Goal: Information Seeking & Learning: Learn about a topic

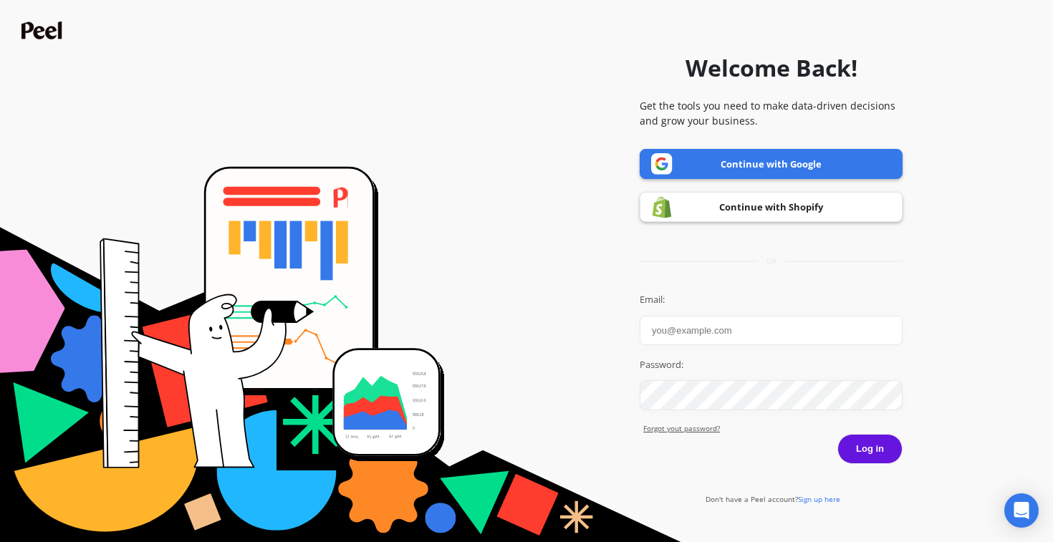
click at [707, 160] on link "Continue with Google" at bounding box center [771, 164] width 263 height 30
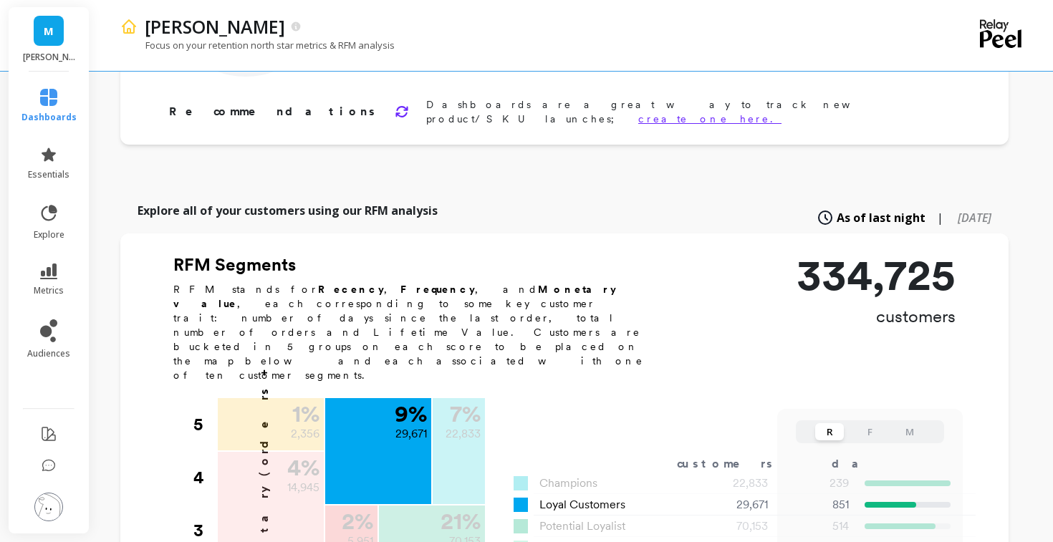
scroll to position [307, 0]
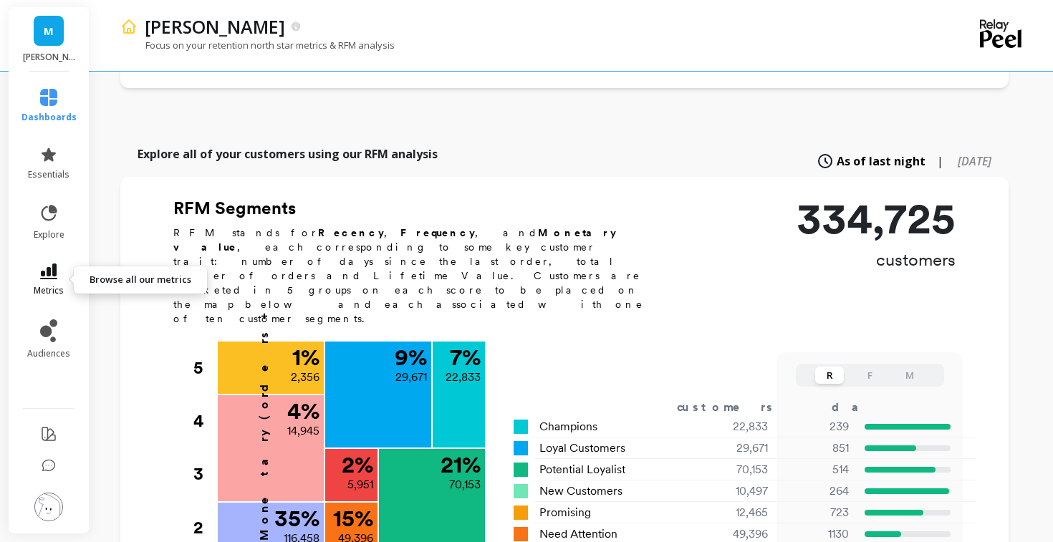
click at [56, 284] on link "metrics" at bounding box center [48, 280] width 55 height 33
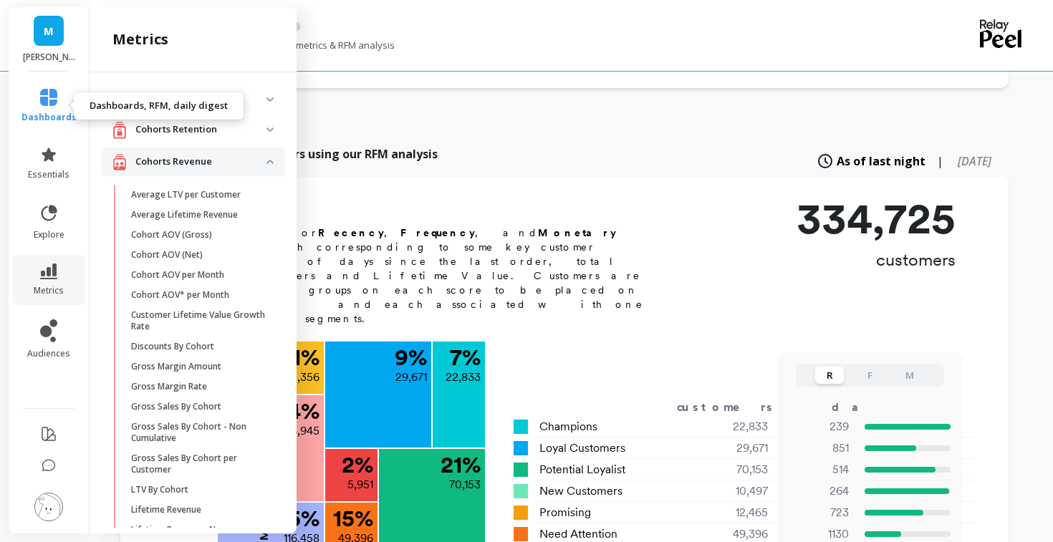
click at [47, 100] on icon at bounding box center [48, 97] width 17 height 17
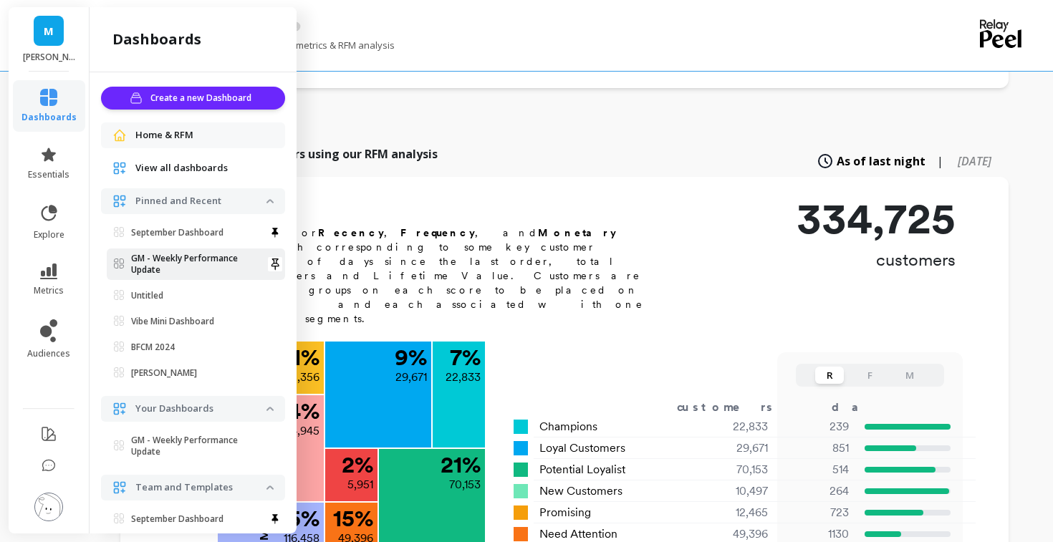
click at [165, 250] on link "GM - Weekly Performance Update" at bounding box center [196, 265] width 178 height 32
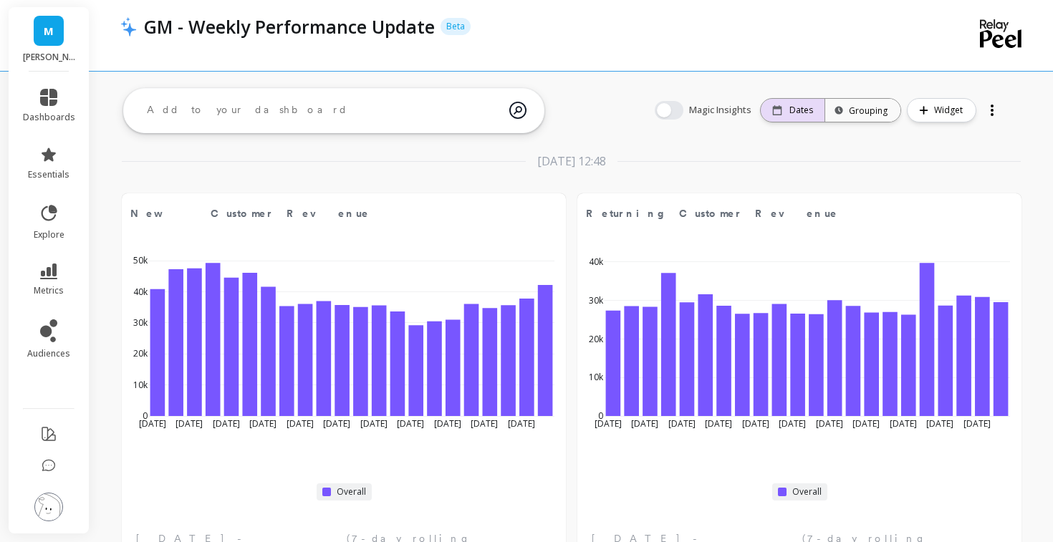
click at [788, 116] on div "Dates" at bounding box center [793, 110] width 64 height 23
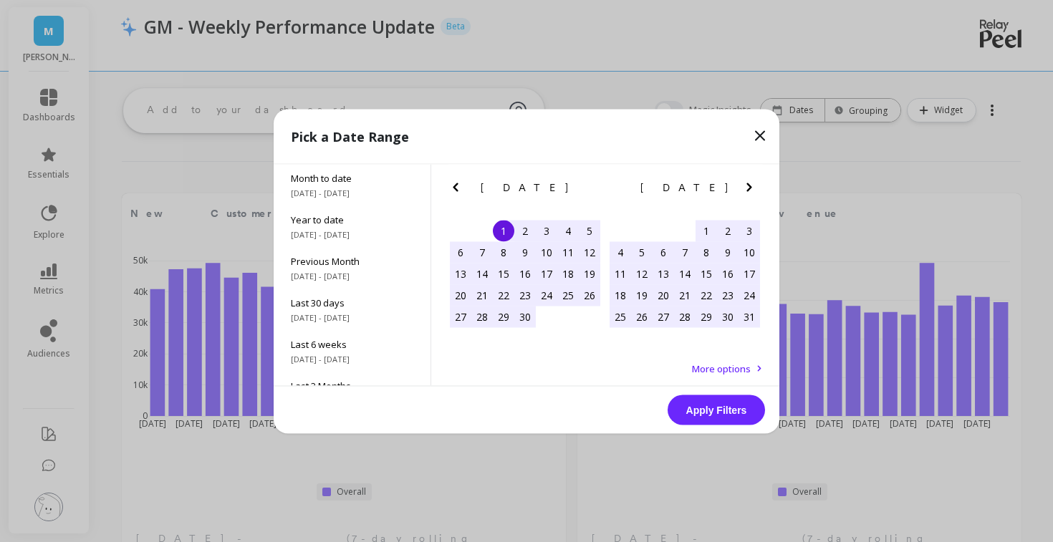
click at [764, 135] on icon at bounding box center [759, 135] width 17 height 17
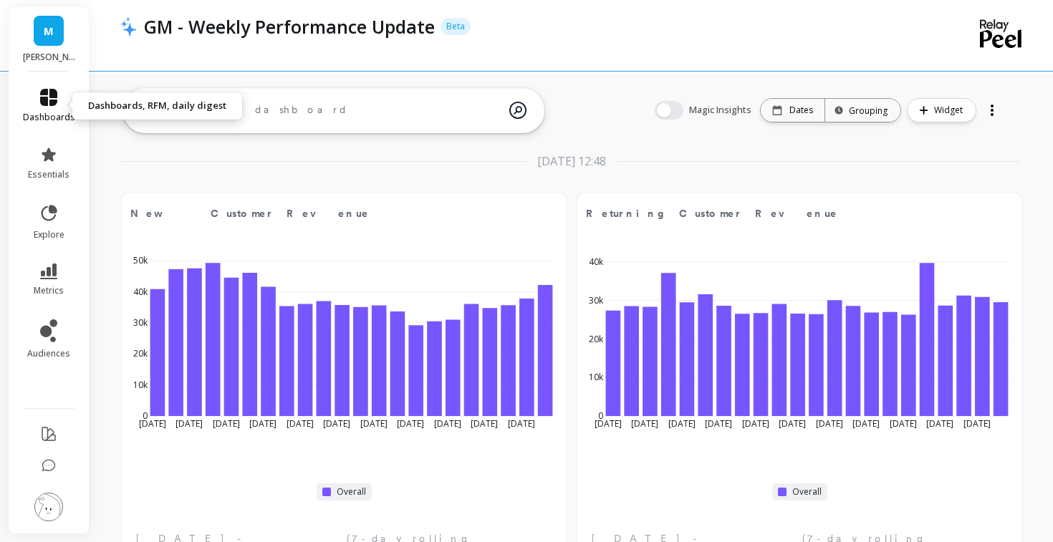
click at [39, 95] on link "dashboards" at bounding box center [49, 106] width 52 height 34
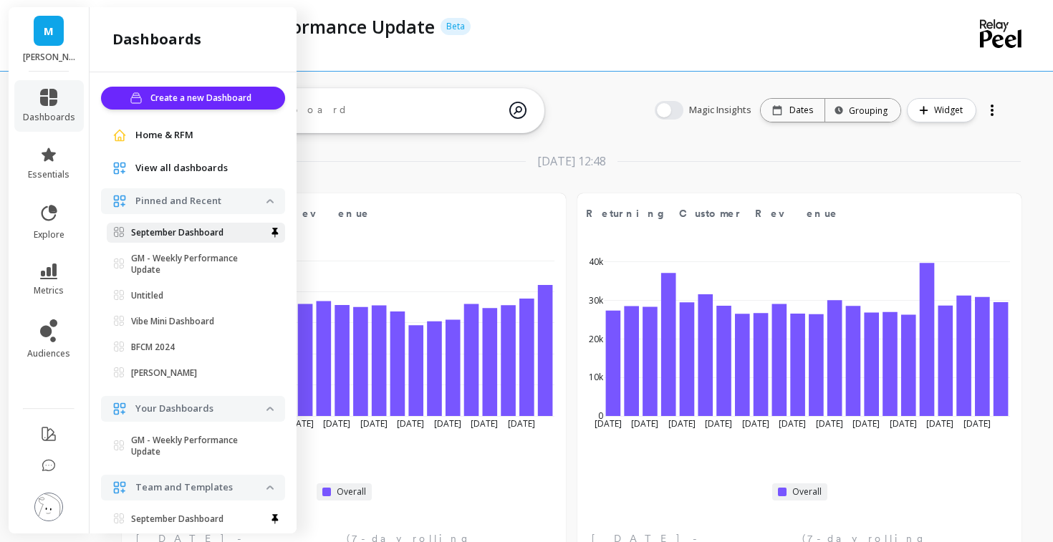
click at [165, 230] on p "September Dashboard" at bounding box center [177, 232] width 92 height 11
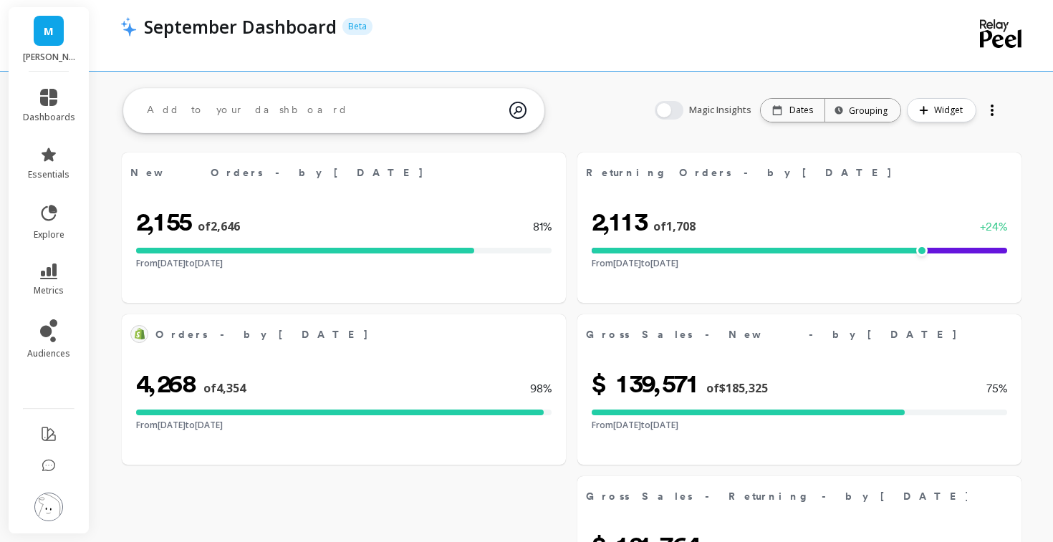
select select "sum"
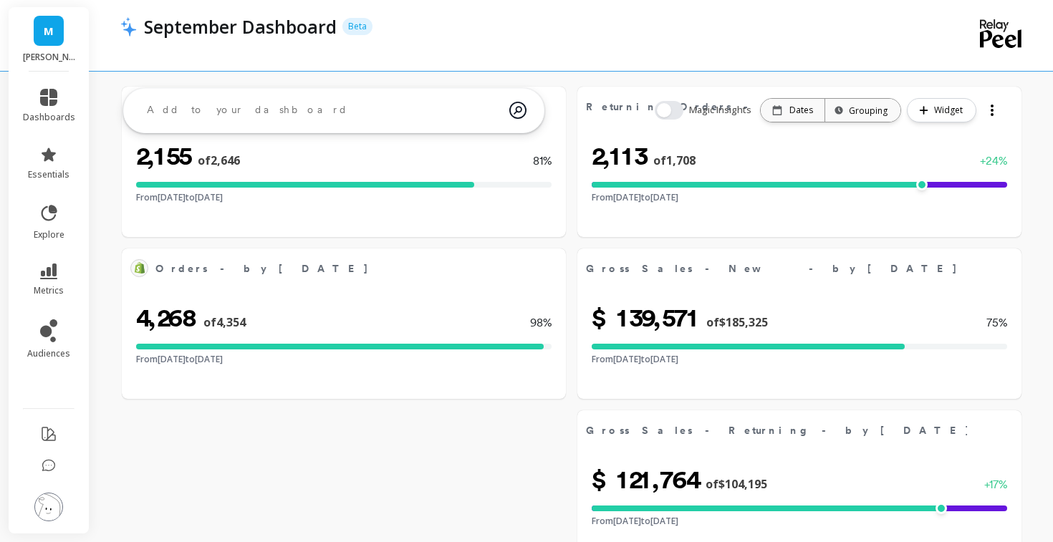
scroll to position [71, 0]
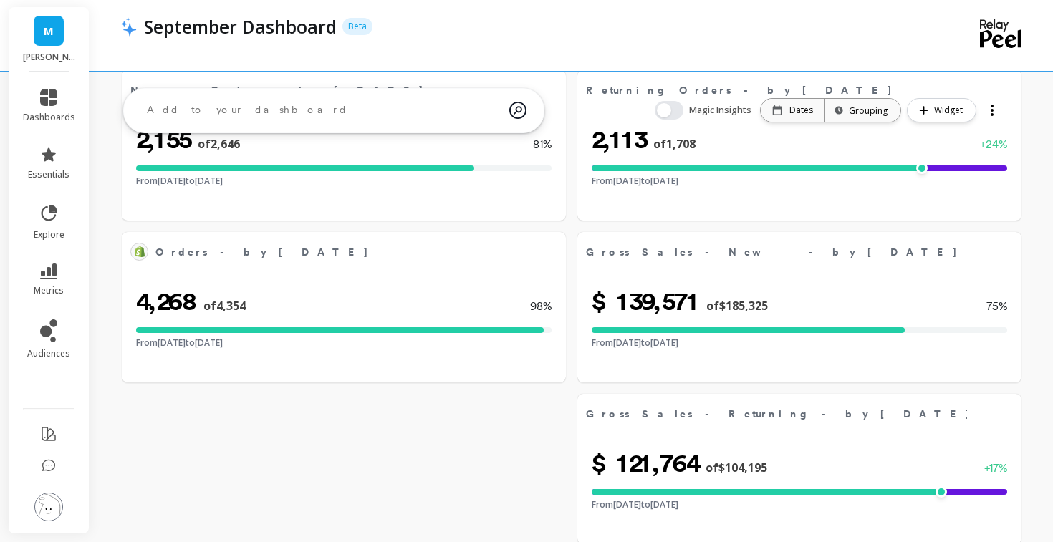
select select "sum"
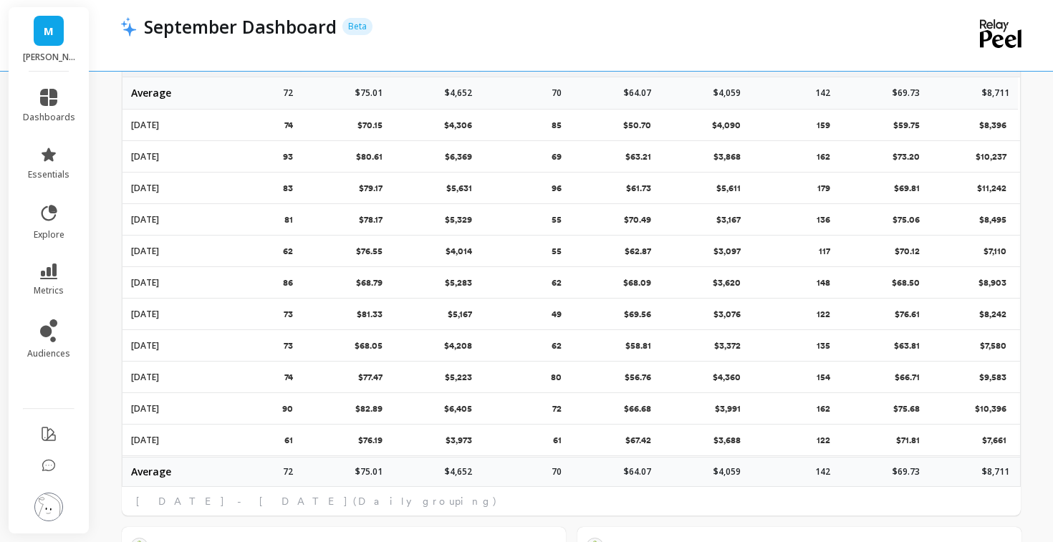
scroll to position [836, 0]
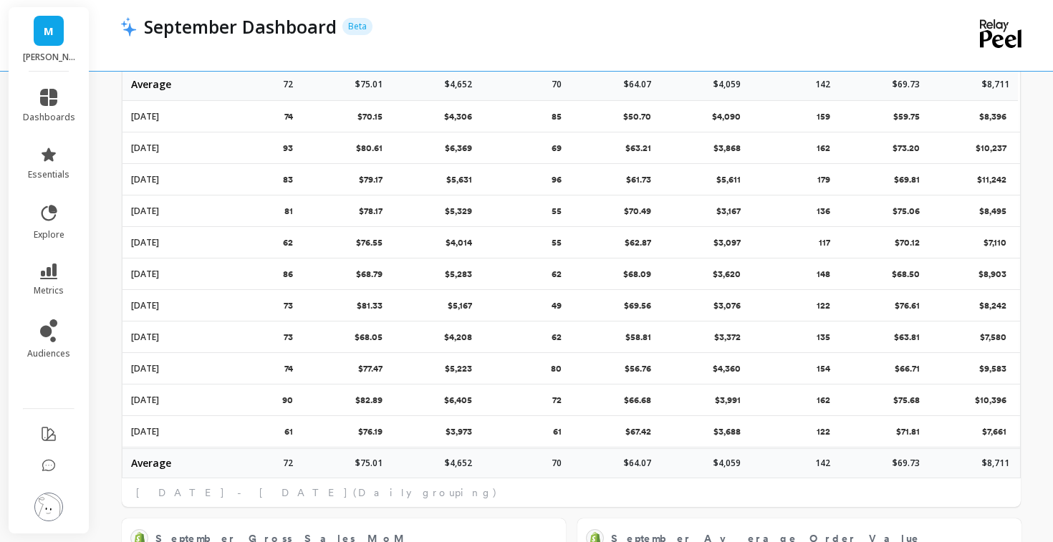
select select "sum"
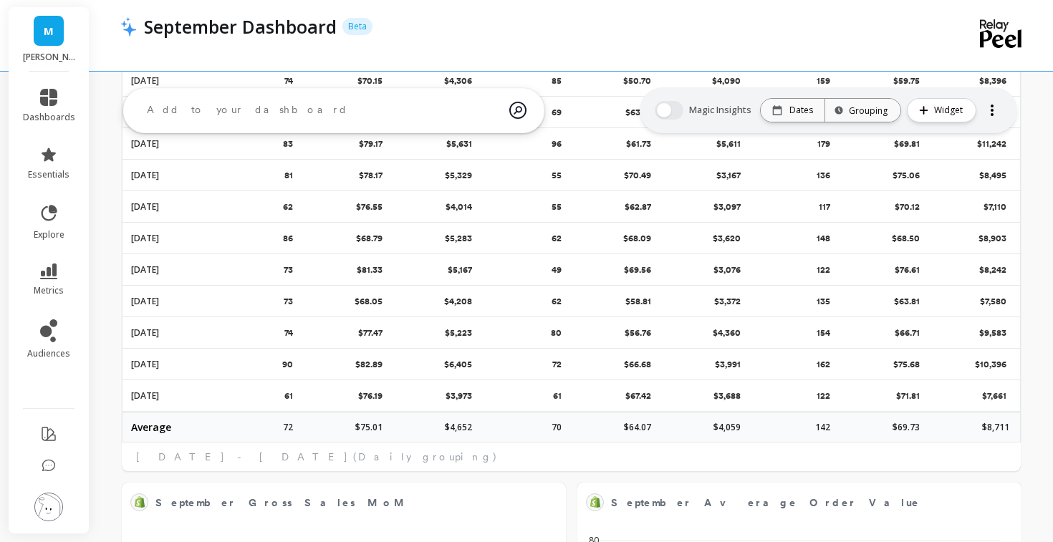
select select "sum"
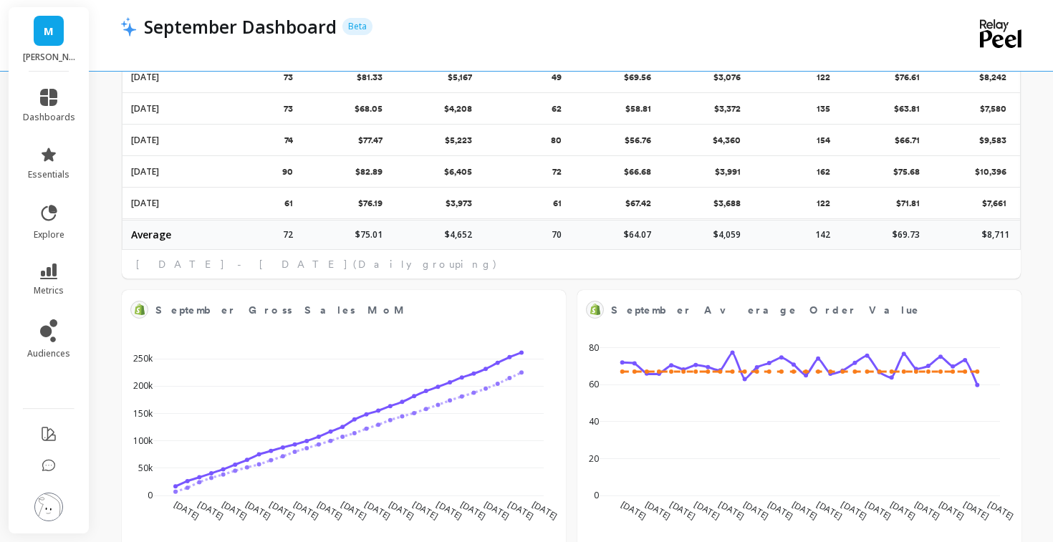
scroll to position [1066, 0]
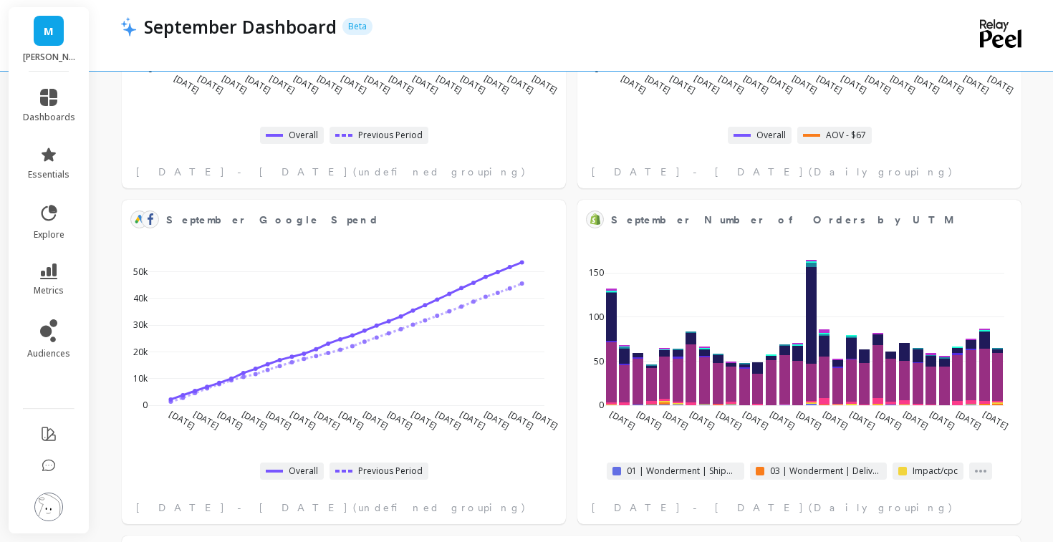
select select "sum"
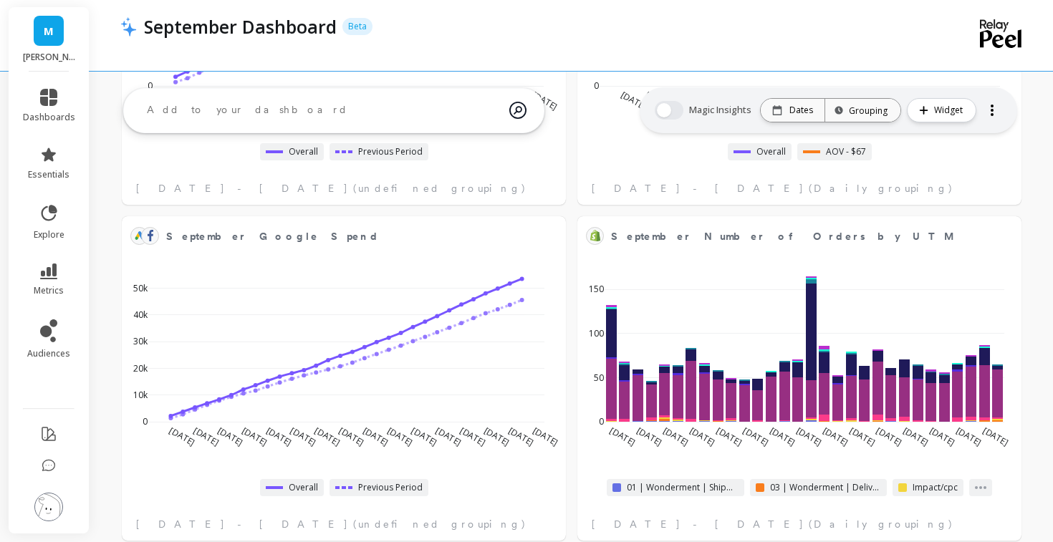
scroll to position [1479, 0]
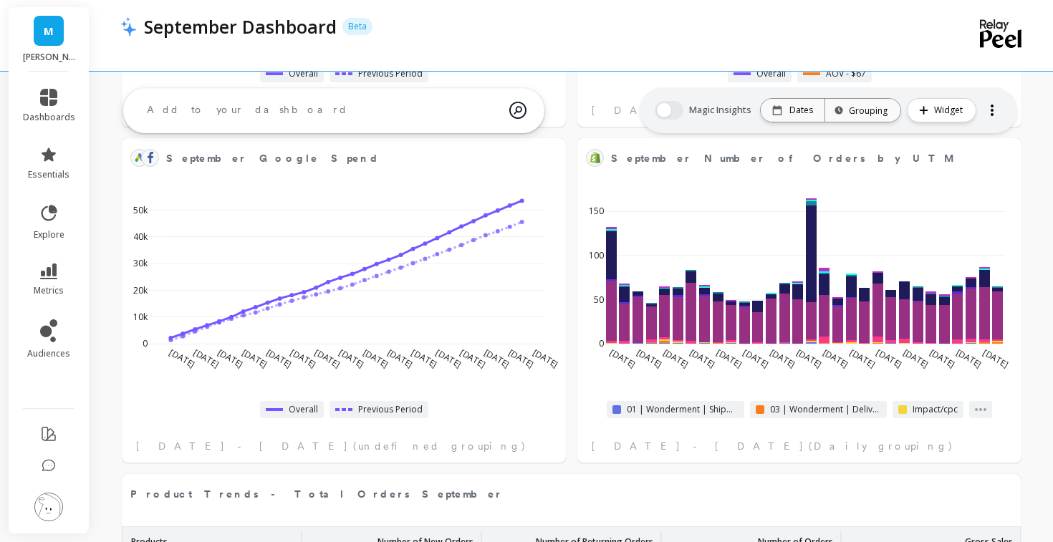
select select "sum"
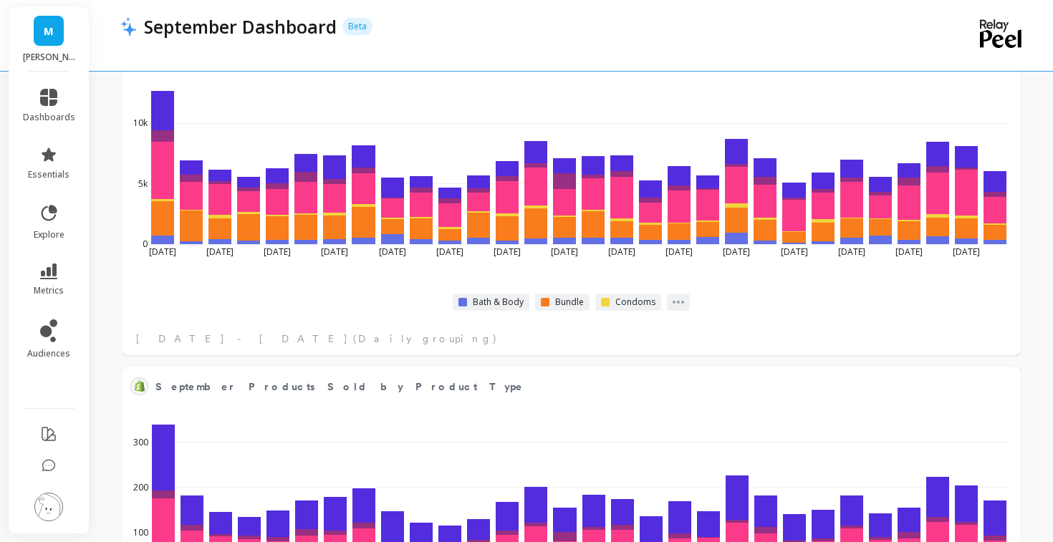
scroll to position [2372, 0]
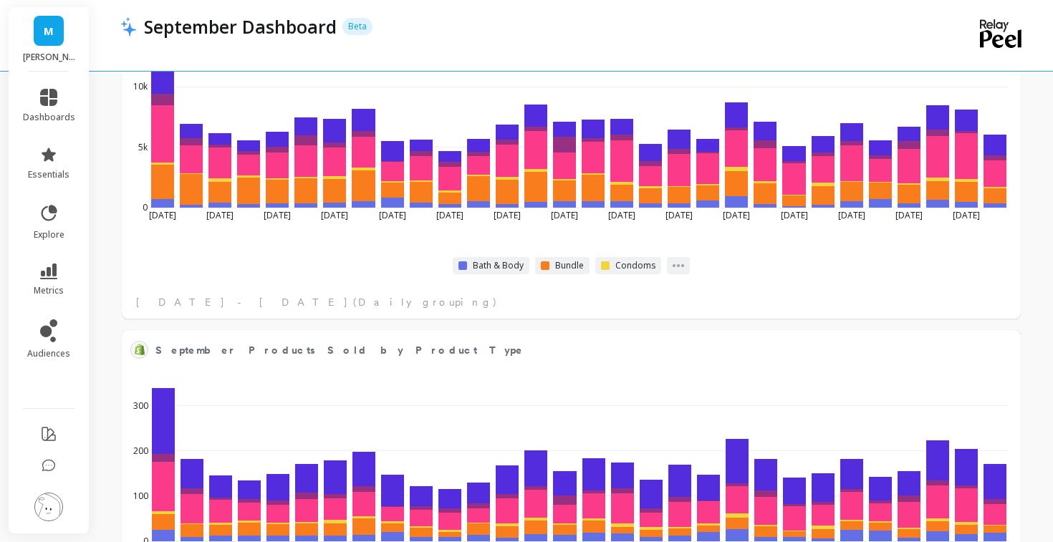
select select "sum"
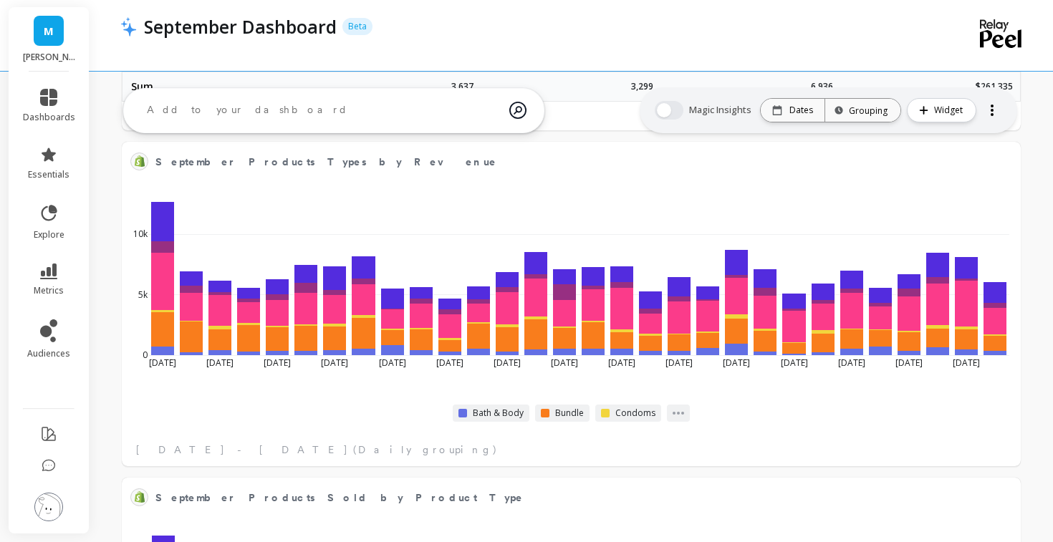
scroll to position [2225, 0]
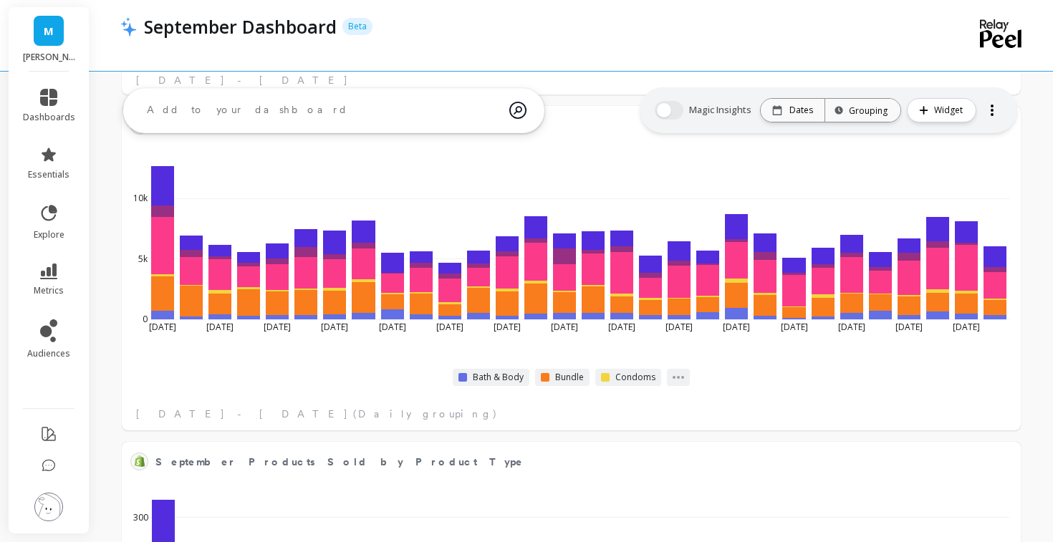
select select "sum"
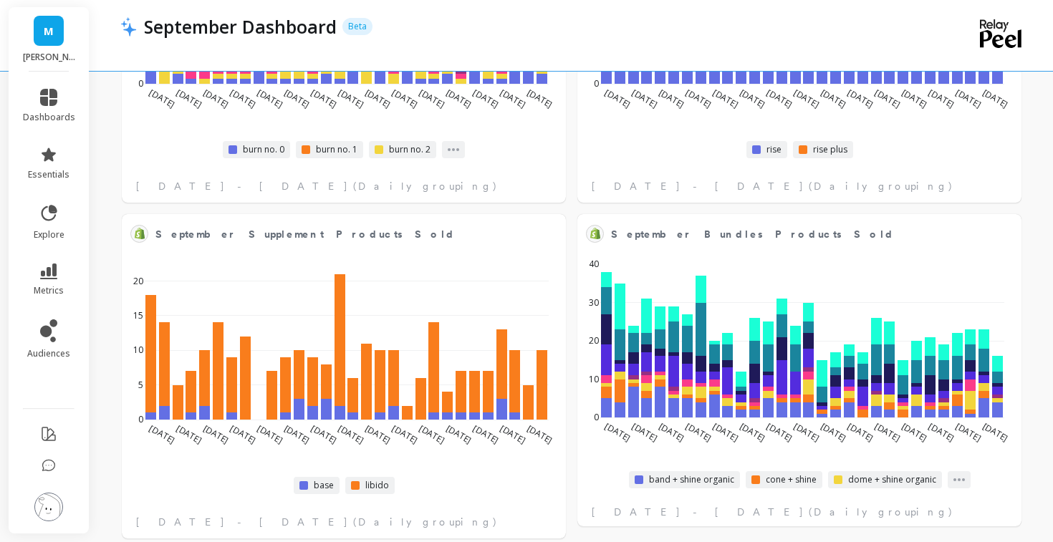
scroll to position [3504, 0]
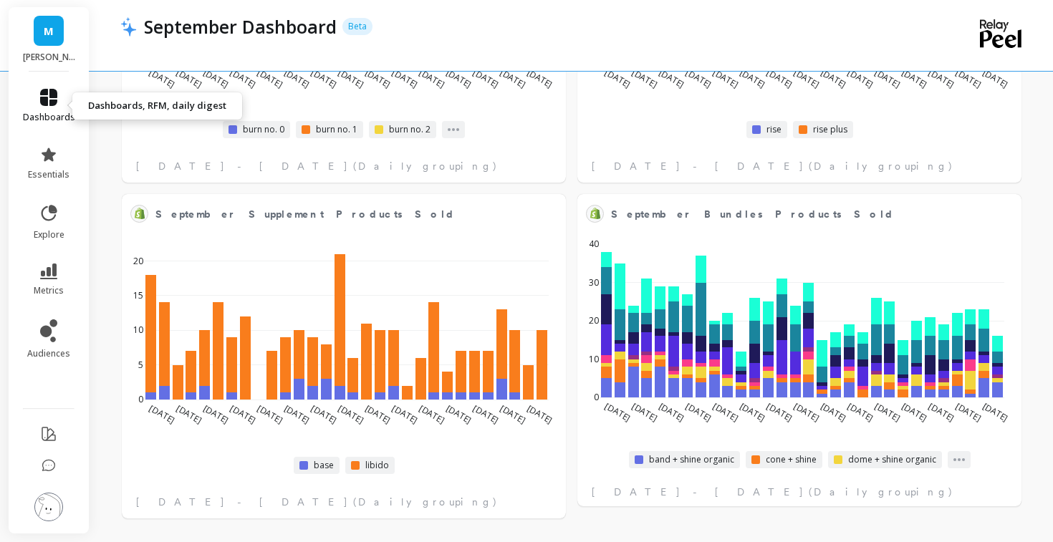
click at [49, 94] on icon at bounding box center [48, 97] width 17 height 17
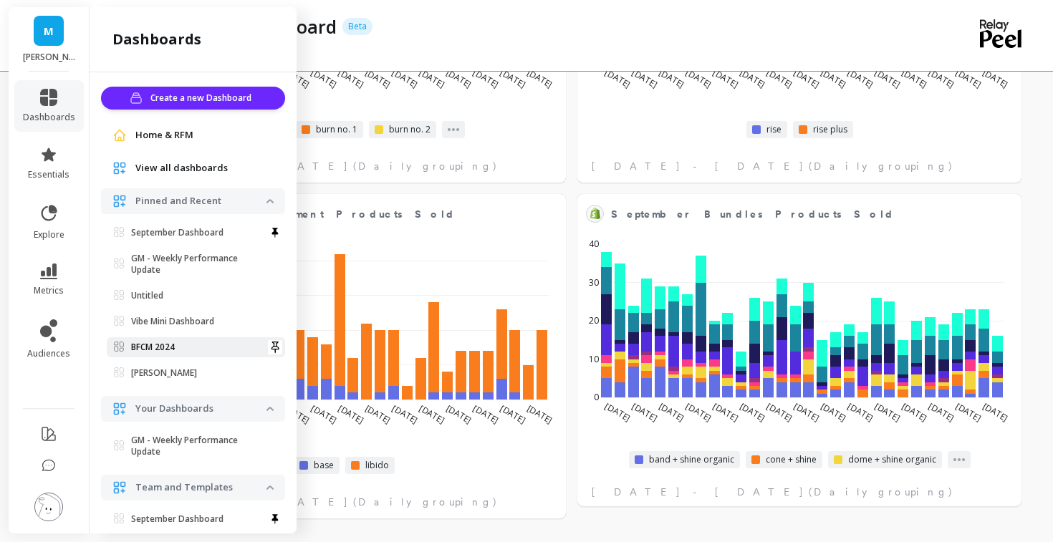
click at [132, 346] on p "BFCM 2024" at bounding box center [153, 347] width 44 height 11
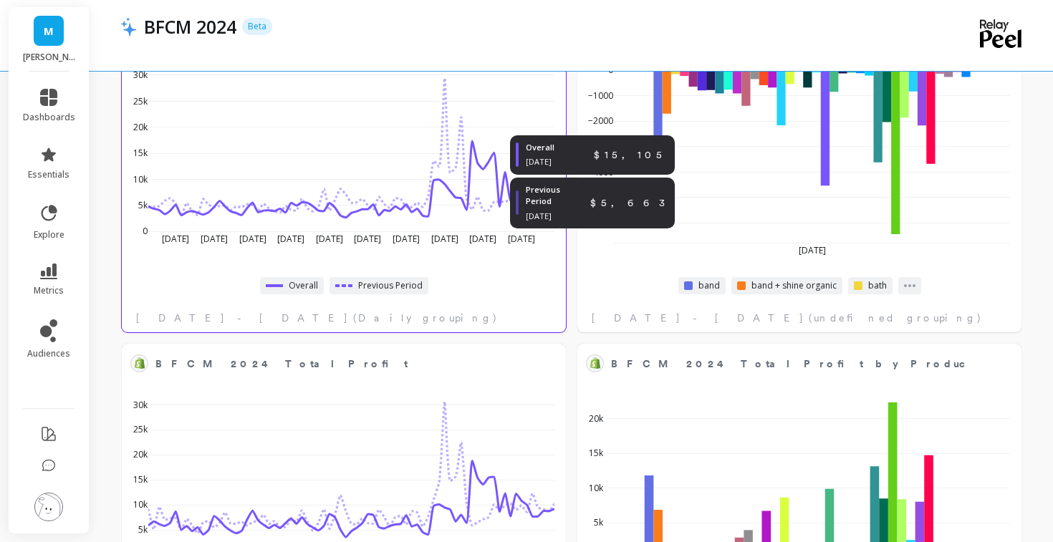
scroll to position [1437, 0]
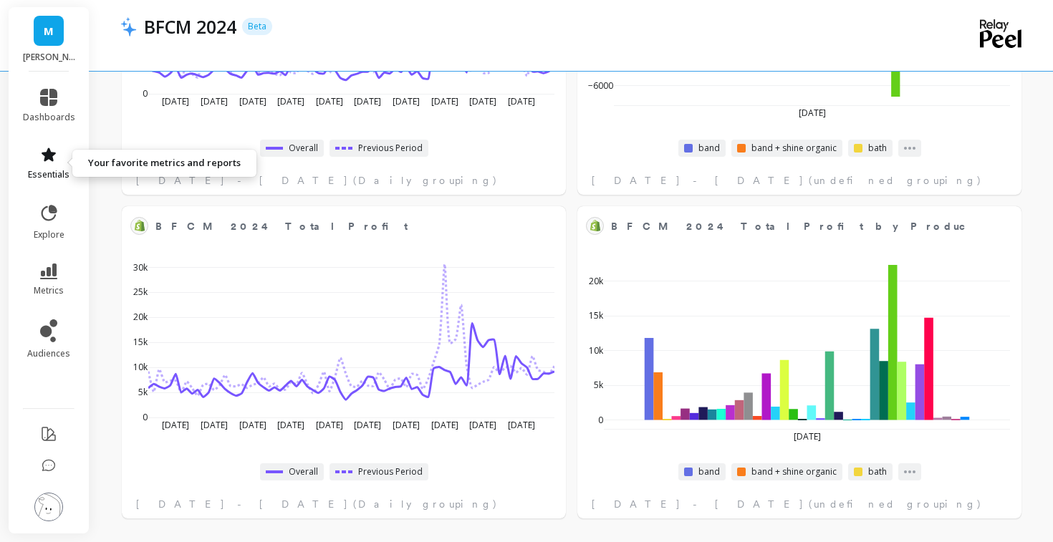
click at [52, 168] on link "essentials" at bounding box center [49, 163] width 52 height 34
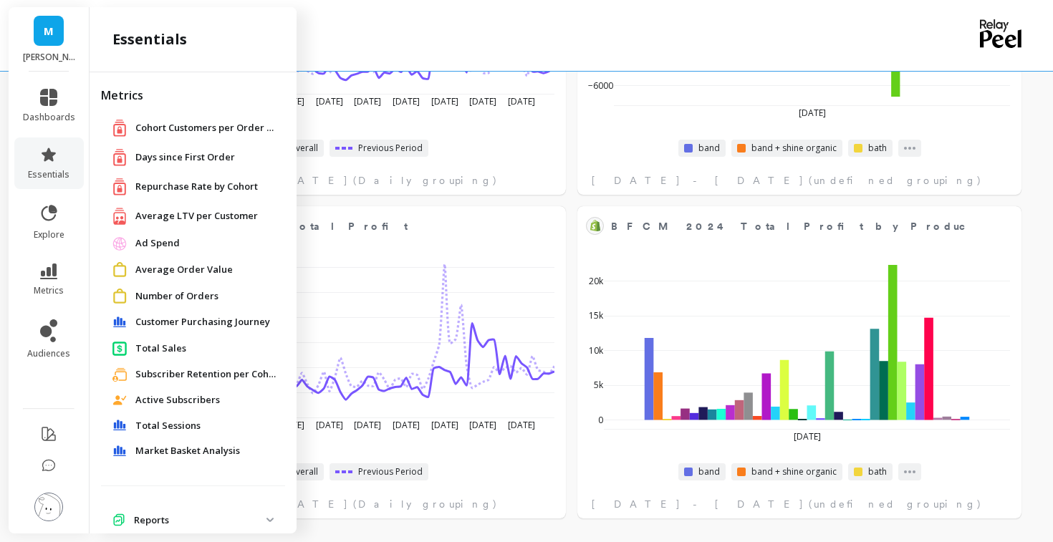
click at [145, 240] on span "Ad Spend" at bounding box center [157, 243] width 44 height 14
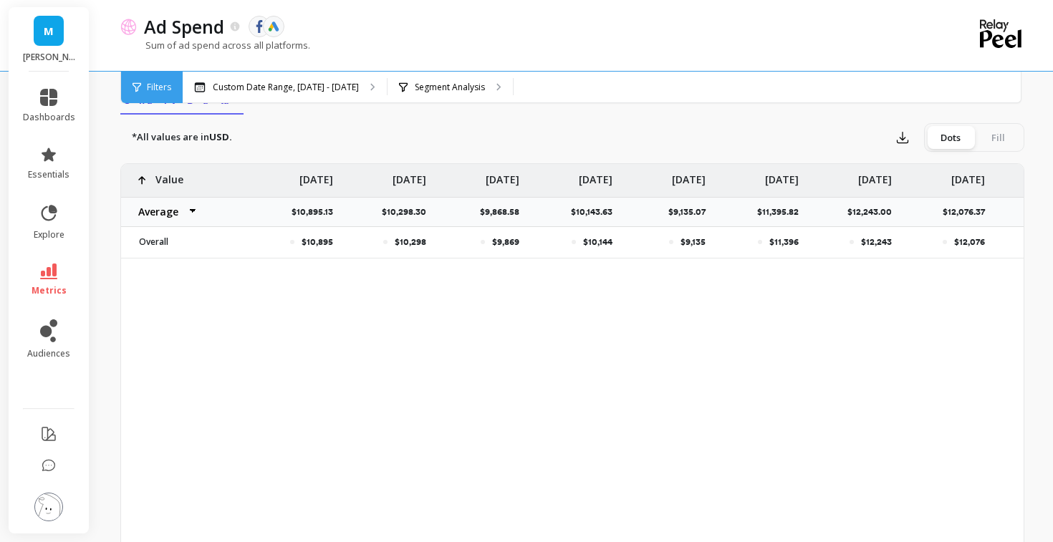
scroll to position [0, 1382]
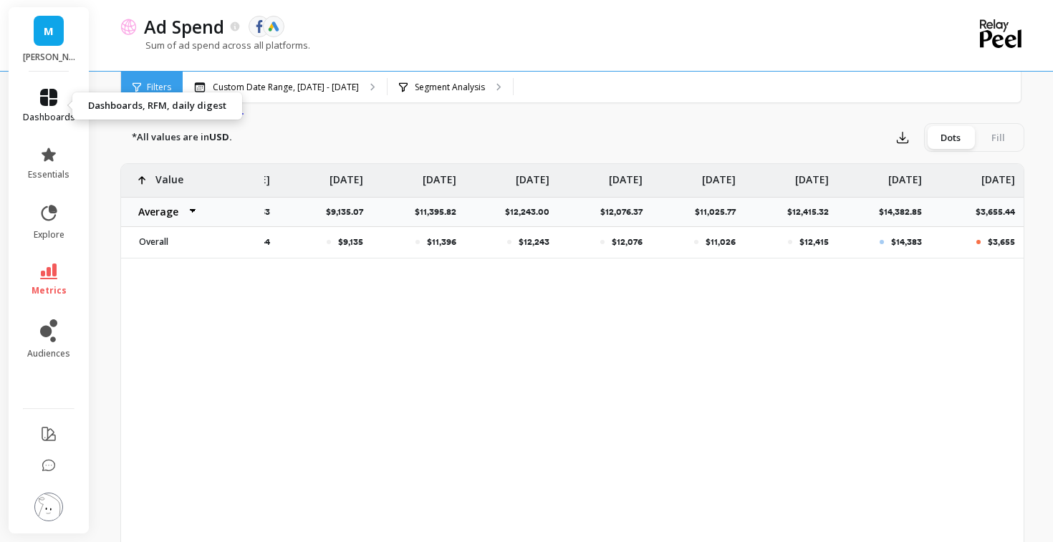
click at [51, 105] on icon at bounding box center [48, 97] width 17 height 17
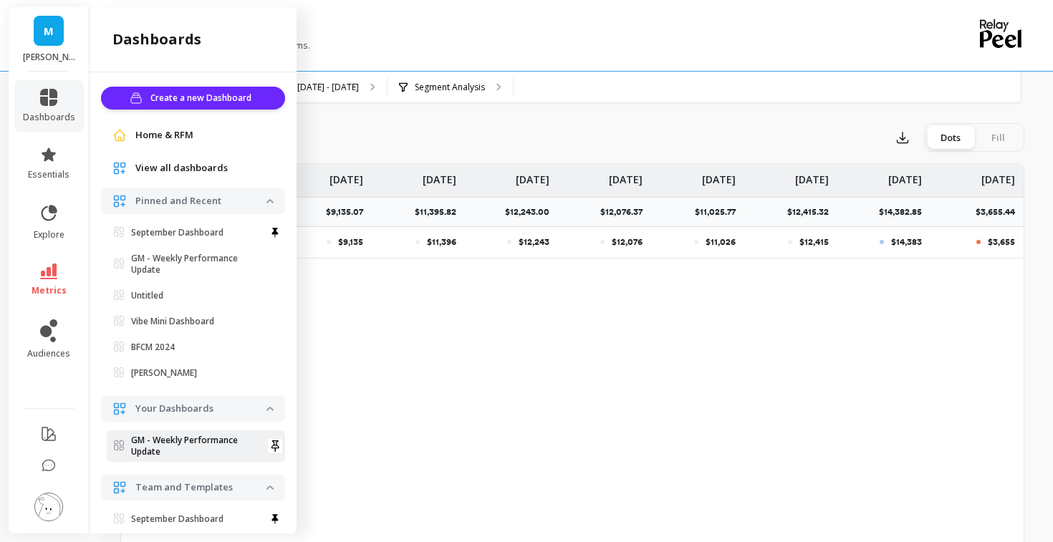
click at [160, 435] on p "GM - Weekly Performance Update" at bounding box center [198, 446] width 135 height 23
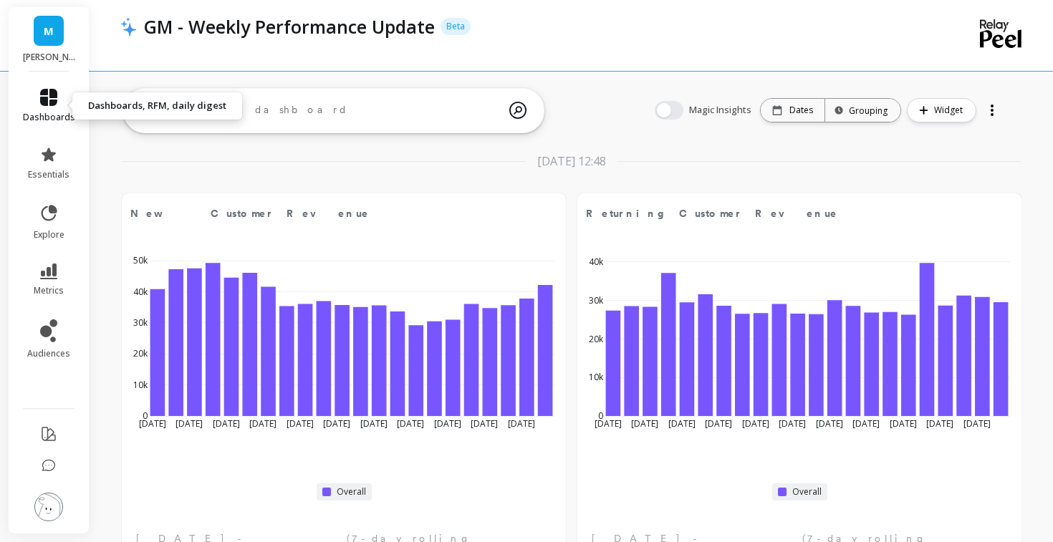
click at [46, 98] on icon at bounding box center [48, 97] width 17 height 17
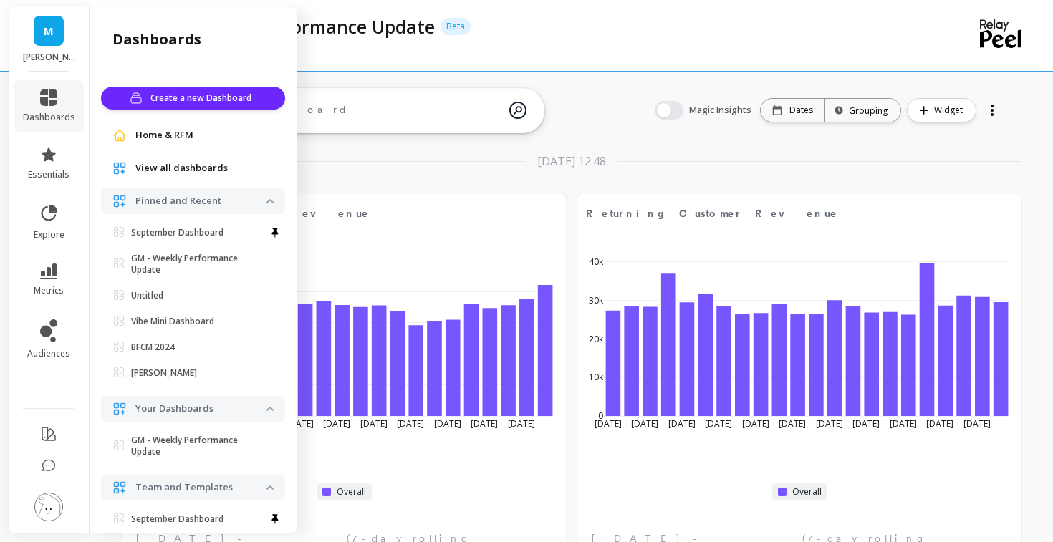
scroll to position [150, 0]
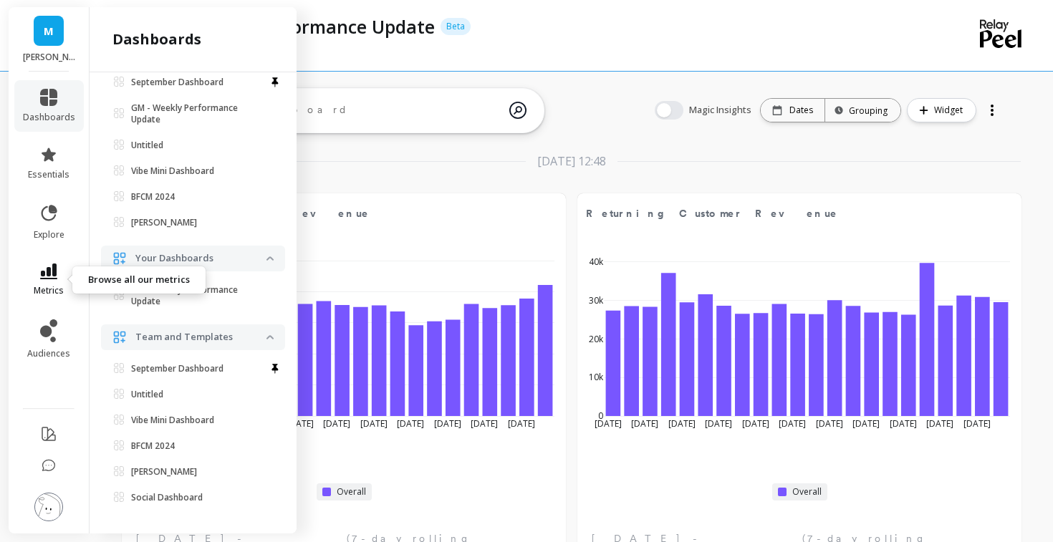
click at [50, 275] on icon at bounding box center [48, 272] width 17 height 16
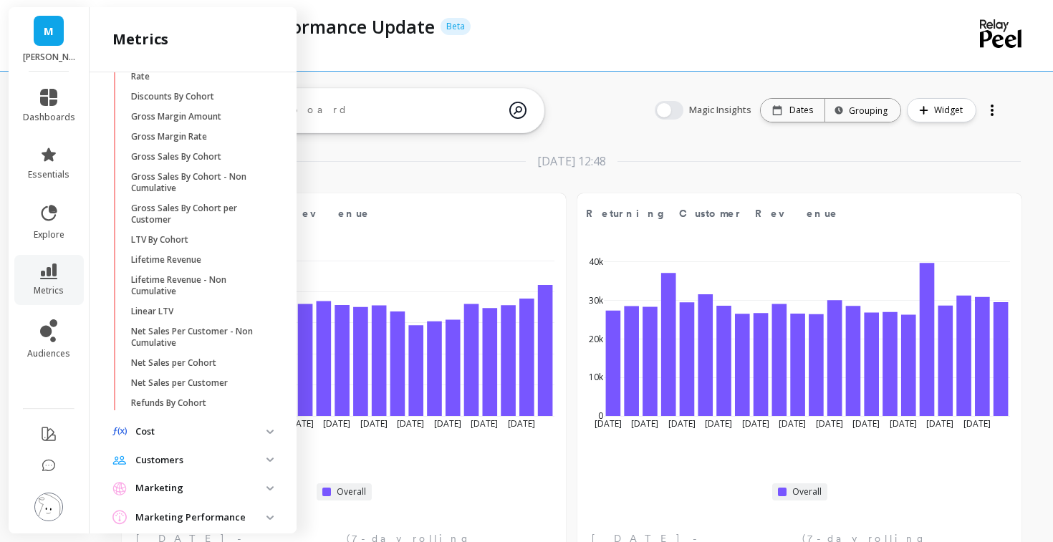
scroll to position [254, 0]
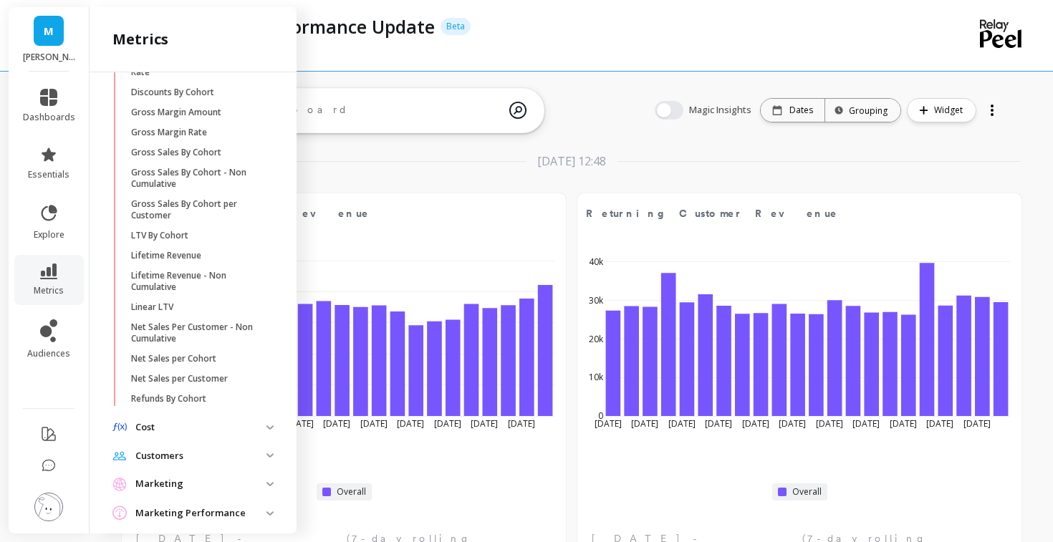
click at [172, 483] on p "Marketing" at bounding box center [200, 484] width 131 height 14
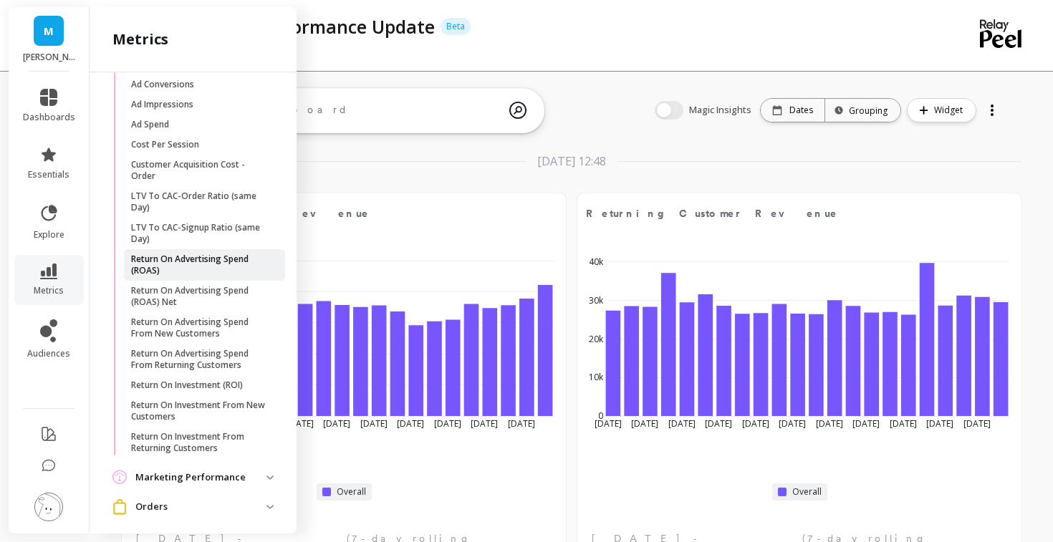
scroll to position [707, 0]
click at [193, 264] on p "Return On Advertising Spend (ROAS)" at bounding box center [199, 263] width 137 height 23
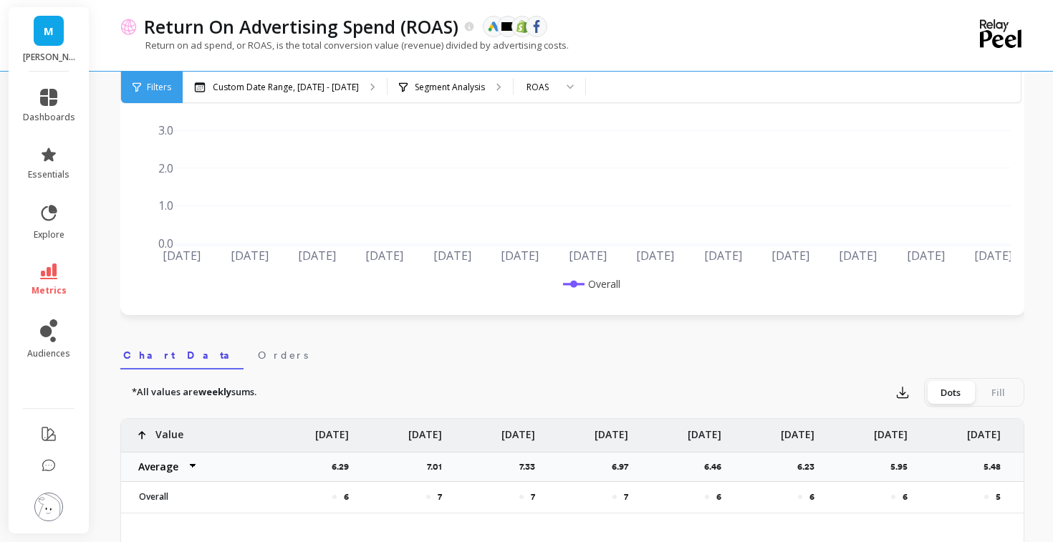
scroll to position [224, 0]
click at [322, 85] on p "Custom Date Range, [DATE] - [DATE]" at bounding box center [286, 87] width 146 height 11
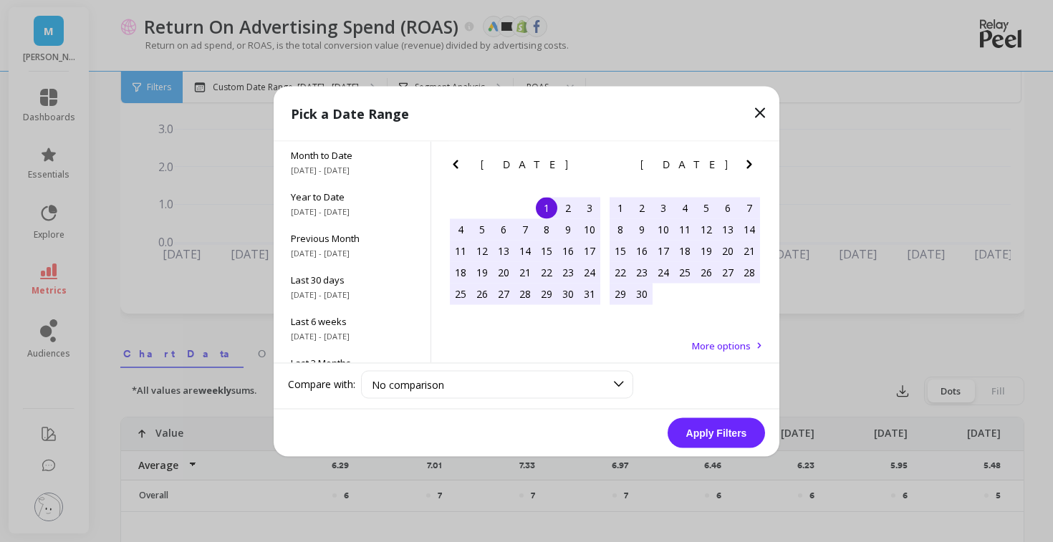
click at [460, 163] on icon "Previous Month" at bounding box center [455, 163] width 17 height 17
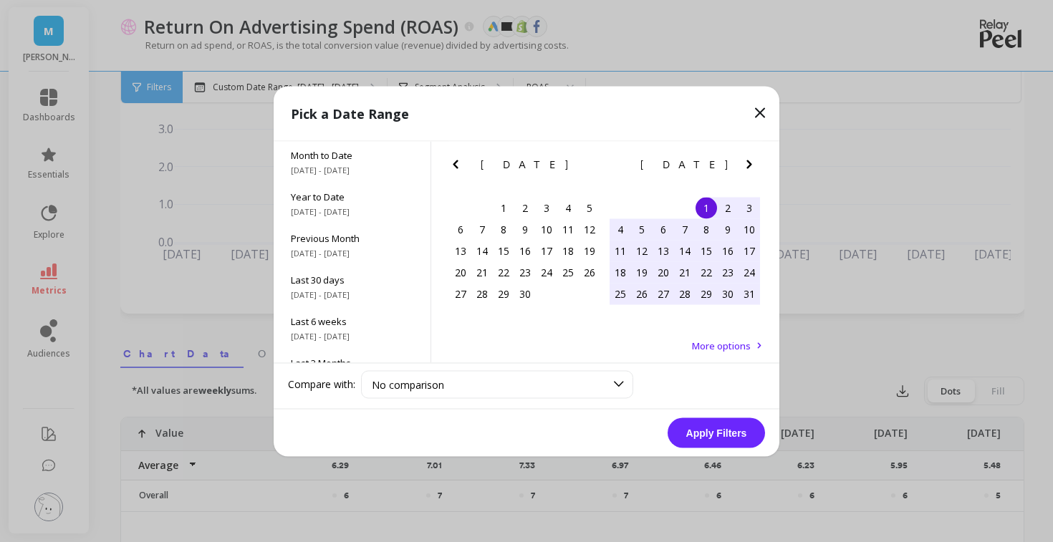
click at [460, 163] on icon "Previous Month" at bounding box center [455, 163] width 17 height 17
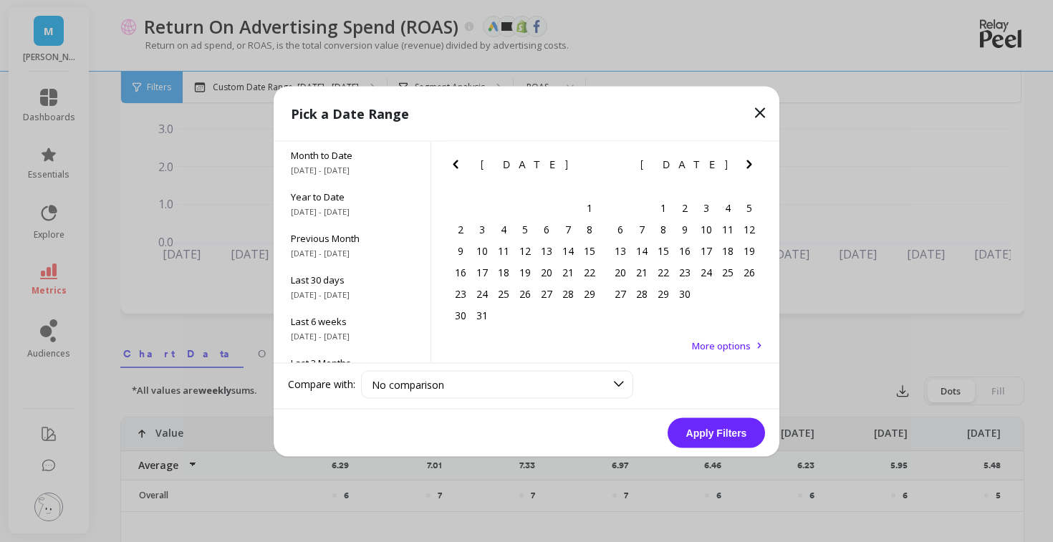
click at [460, 163] on icon "Previous Month" at bounding box center [455, 163] width 17 height 17
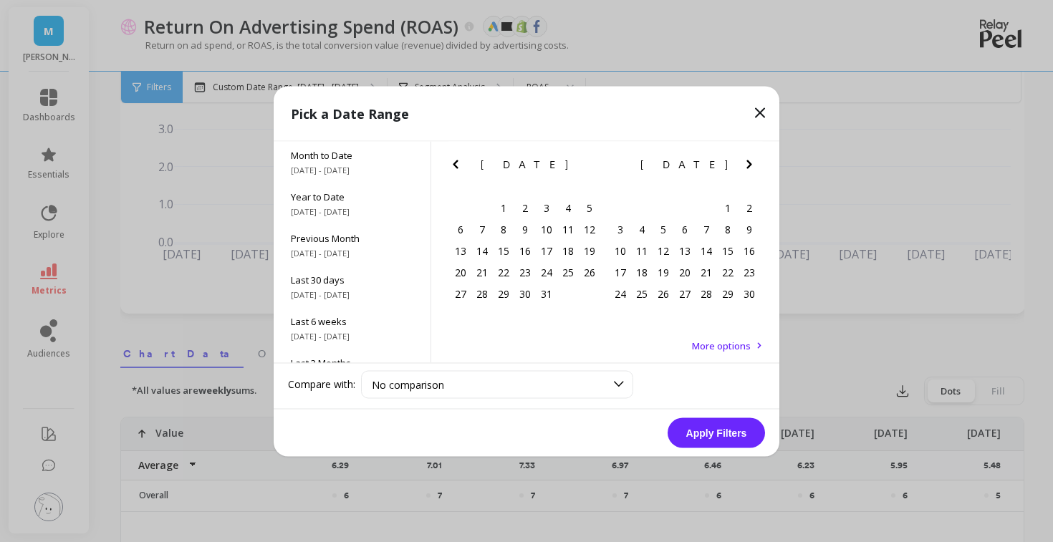
click at [460, 163] on icon "Previous Month" at bounding box center [455, 163] width 17 height 17
click at [461, 199] on div "1" at bounding box center [460, 207] width 21 height 21
click at [754, 169] on icon "Next Month" at bounding box center [749, 163] width 17 height 17
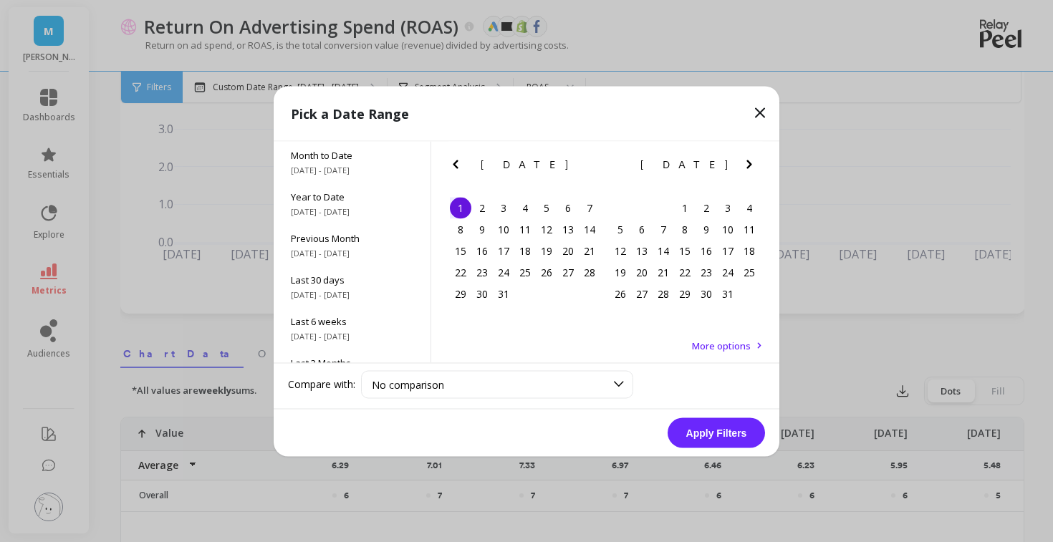
click at [754, 169] on icon "Next Month" at bounding box center [749, 163] width 17 height 17
click at [754, 167] on icon "Next Month" at bounding box center [749, 163] width 17 height 17
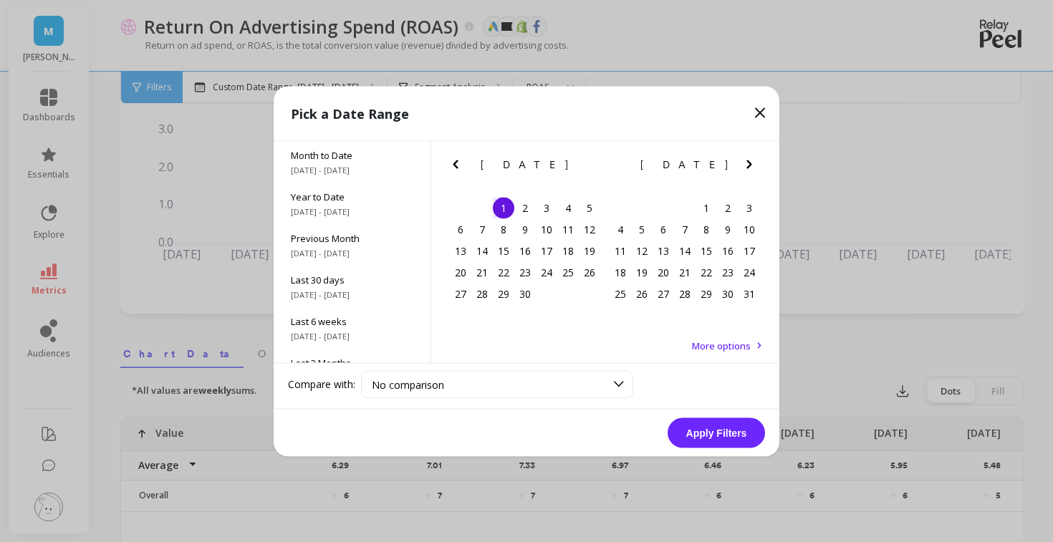
click at [754, 167] on icon "Next Month" at bounding box center [749, 163] width 17 height 17
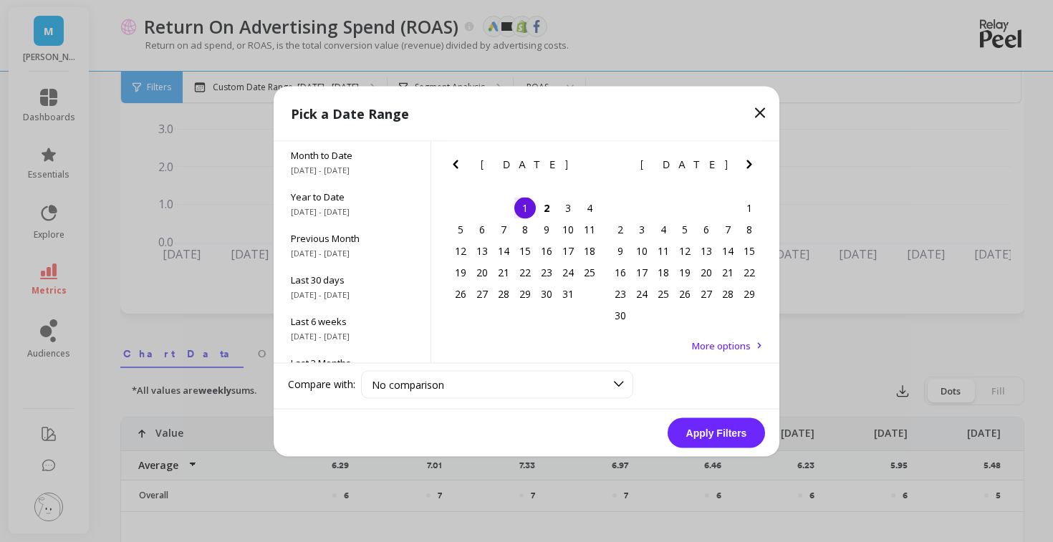
click at [459, 162] on icon "Previous Month" at bounding box center [455, 163] width 17 height 17
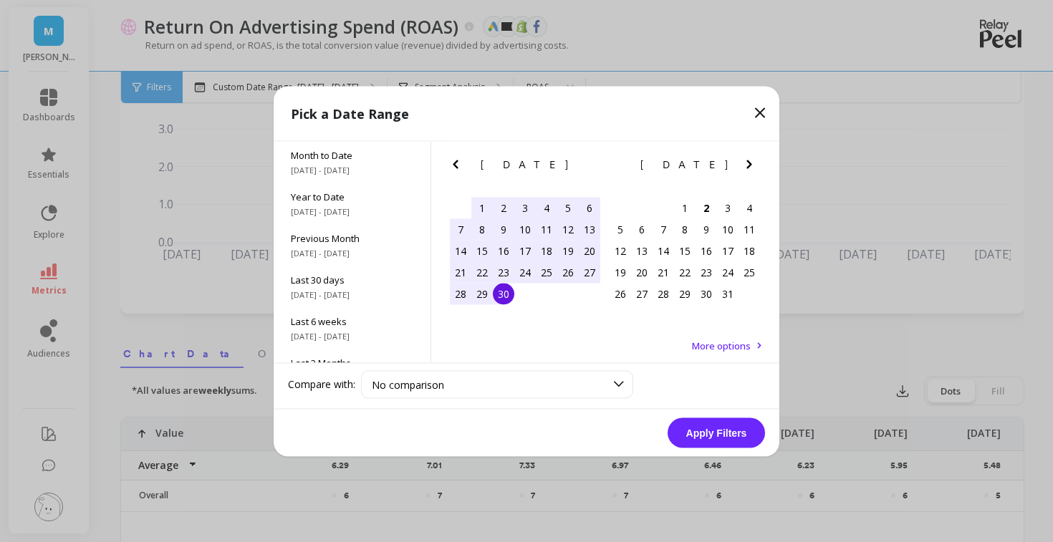
click at [500, 289] on div "30" at bounding box center [503, 293] width 21 height 21
click at [716, 435] on button "Apply Filters" at bounding box center [715, 433] width 97 height 30
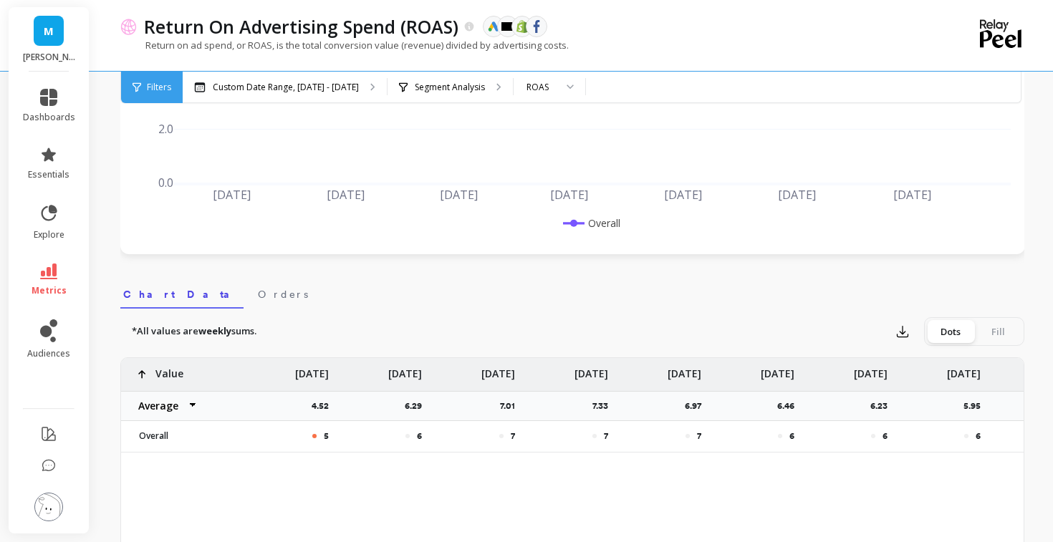
scroll to position [284, 0]
drag, startPoint x: 783, startPoint y: 450, endPoint x: 736, endPoint y: 450, distance: 47.3
click at [738, 450] on div "6" at bounding box center [756, 436] width 93 height 32
drag, startPoint x: 770, startPoint y: 448, endPoint x: 843, endPoint y: 450, distance: 73.1
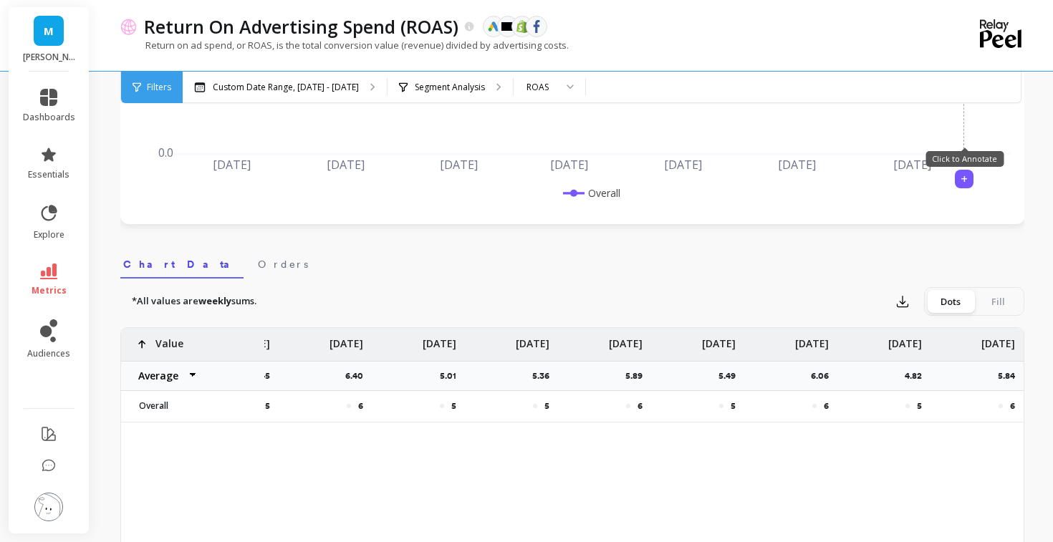
scroll to position [316, 0]
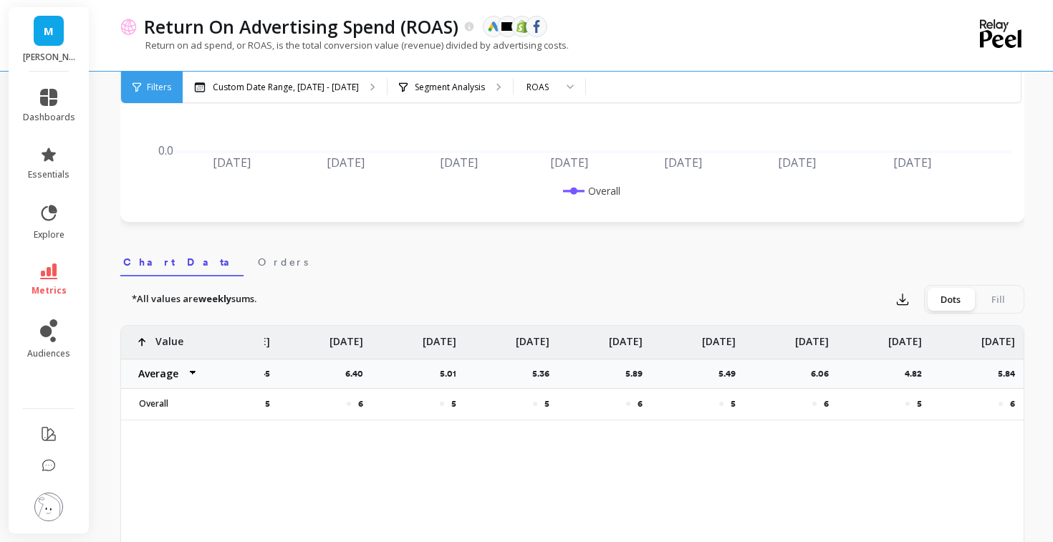
click at [996, 297] on div "Fill" at bounding box center [997, 299] width 47 height 23
click at [0, 0] on input "Dots Fill" at bounding box center [0, 0] width 0 height 0
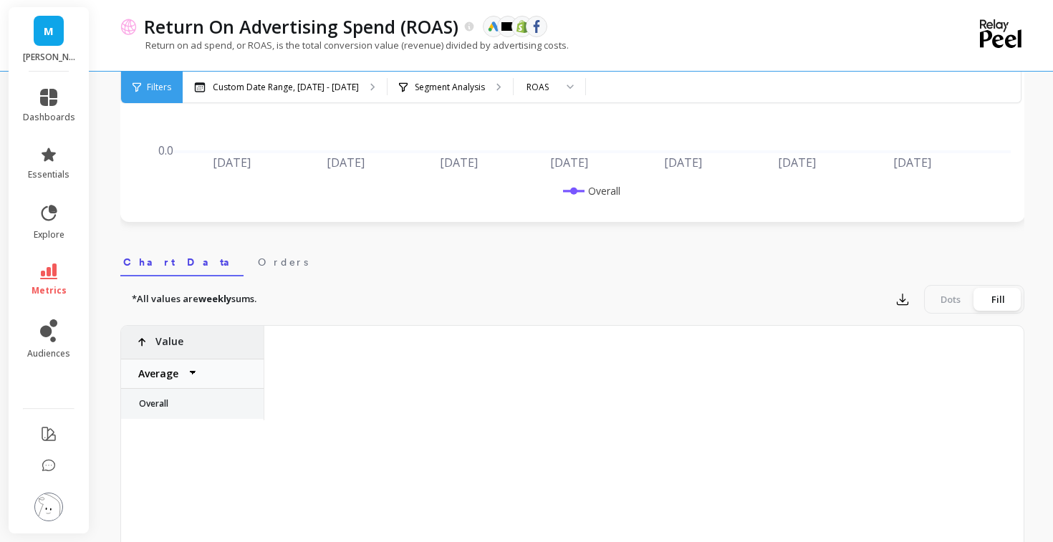
scroll to position [0, 4641]
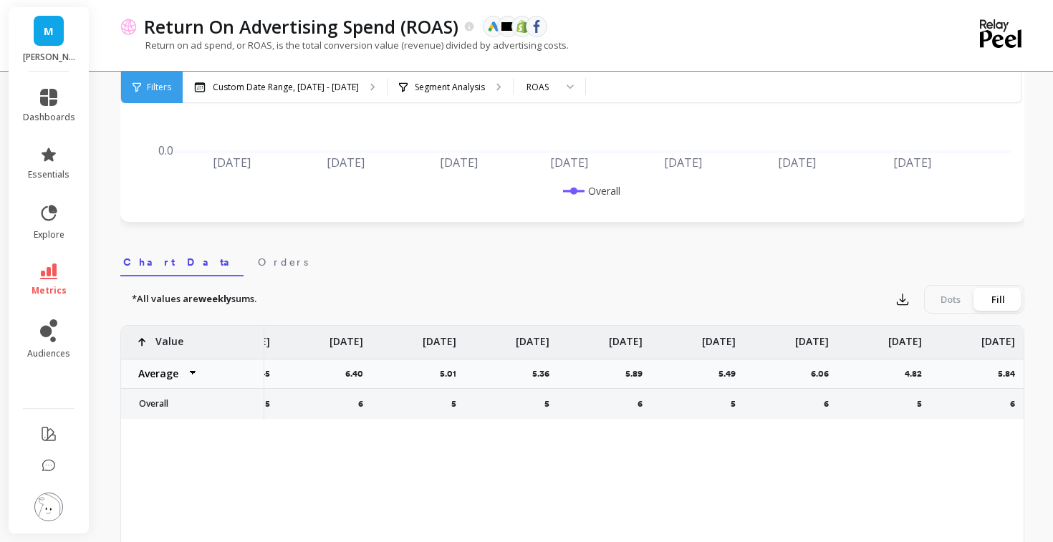
click at [957, 307] on div "Dots" at bounding box center [950, 299] width 47 height 23
click at [0, 0] on input "Dots Fill" at bounding box center [0, 0] width 0 height 0
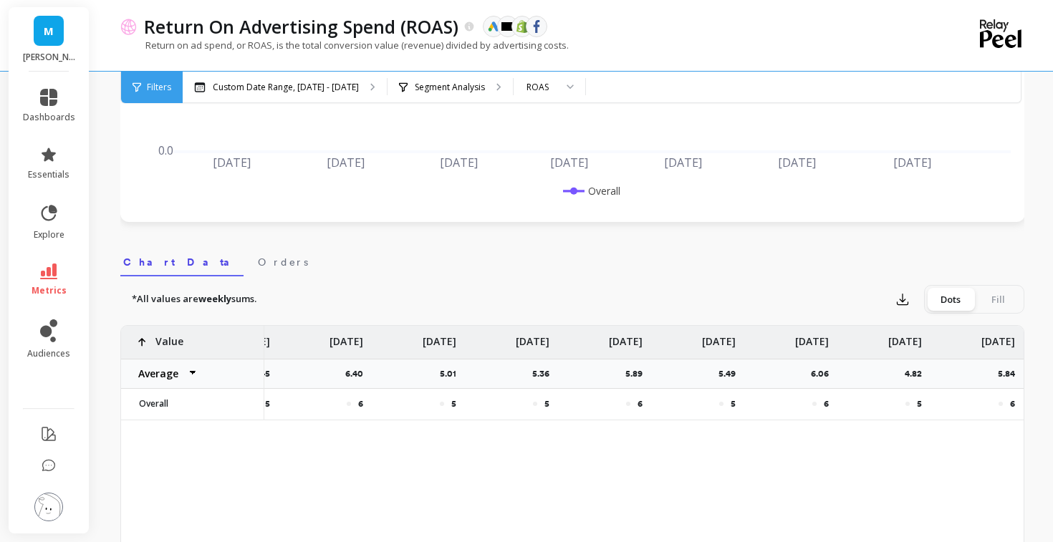
scroll to position [0, 0]
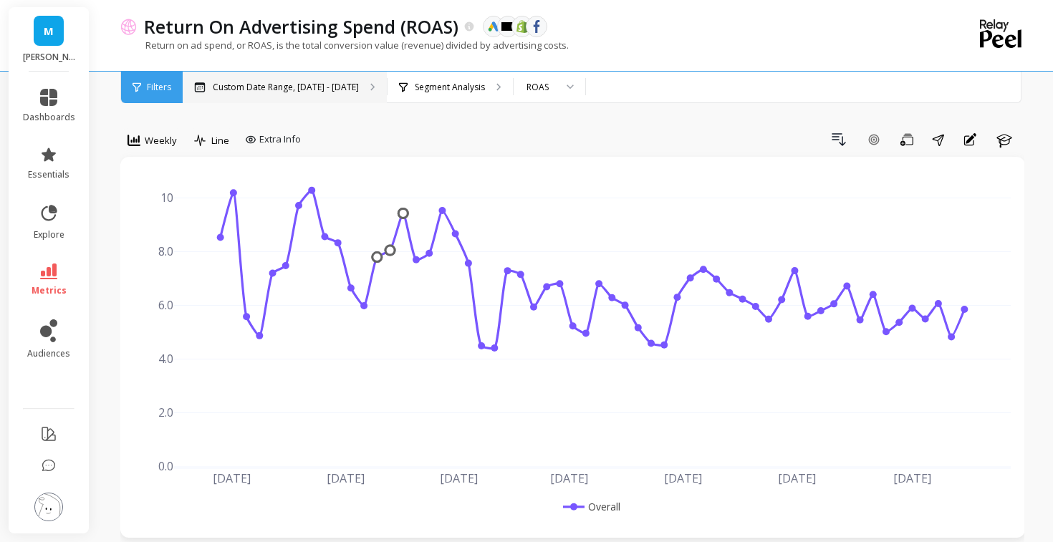
click at [297, 89] on p "Custom Date Range, [DATE] - [DATE]" at bounding box center [286, 87] width 146 height 11
click at [142, 82] on div "Filters" at bounding box center [152, 88] width 62 height 32
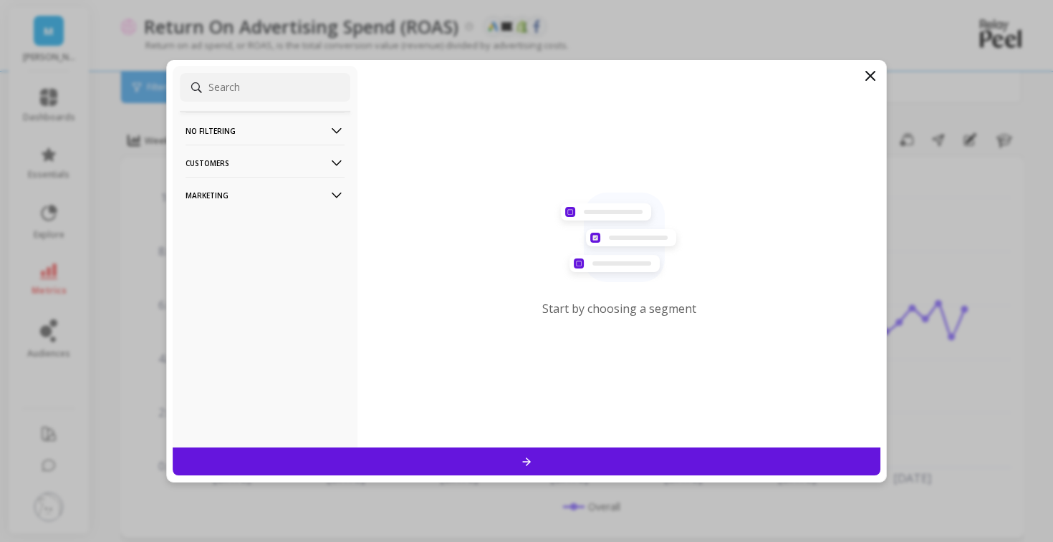
click at [270, 132] on p "No filtering" at bounding box center [264, 130] width 159 height 37
click at [275, 202] on p "Customers" at bounding box center [264, 201] width 159 height 37
click at [252, 270] on p "Marketing" at bounding box center [264, 272] width 159 height 37
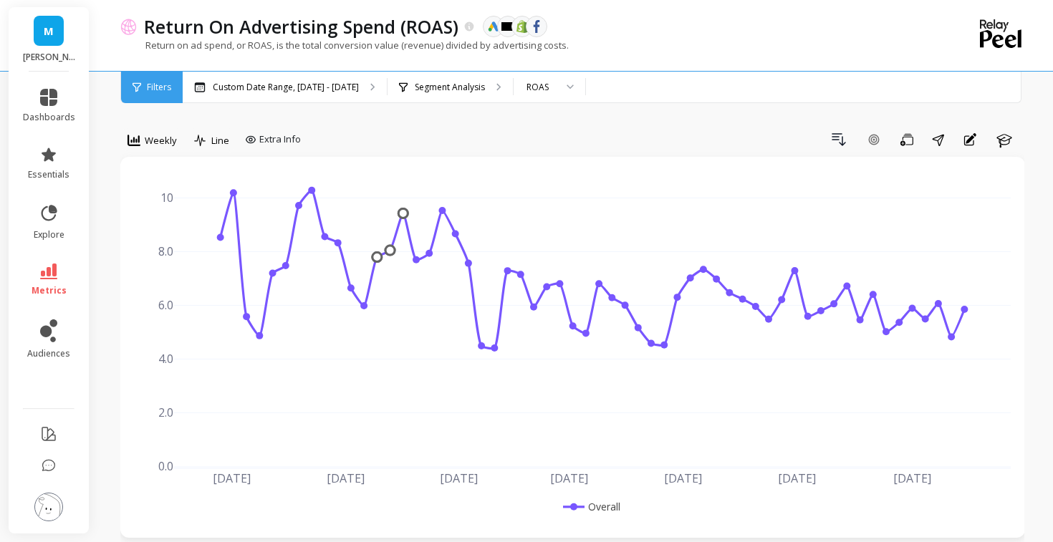
scroll to position [9, 0]
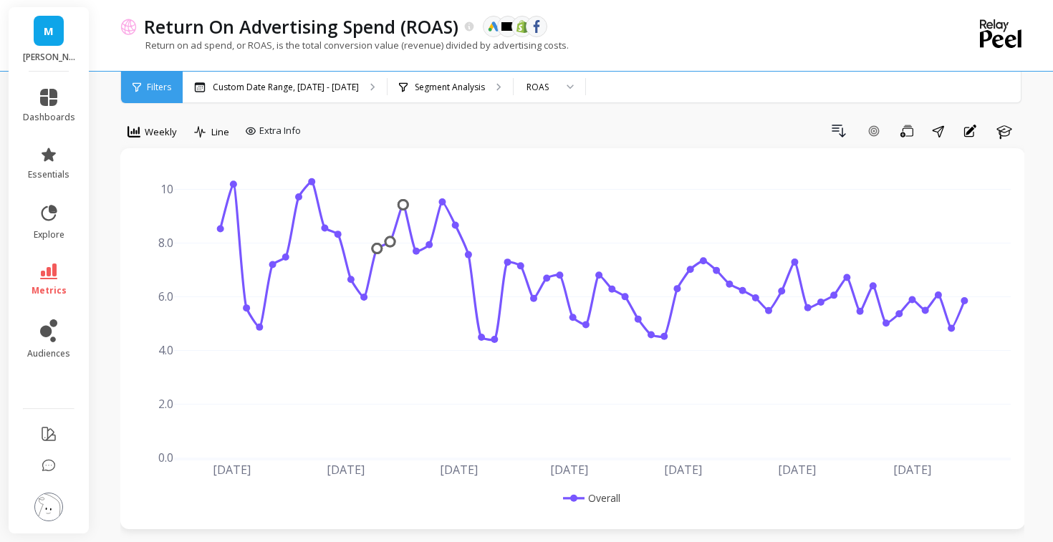
click at [158, 91] on span "Filters" at bounding box center [159, 87] width 24 height 11
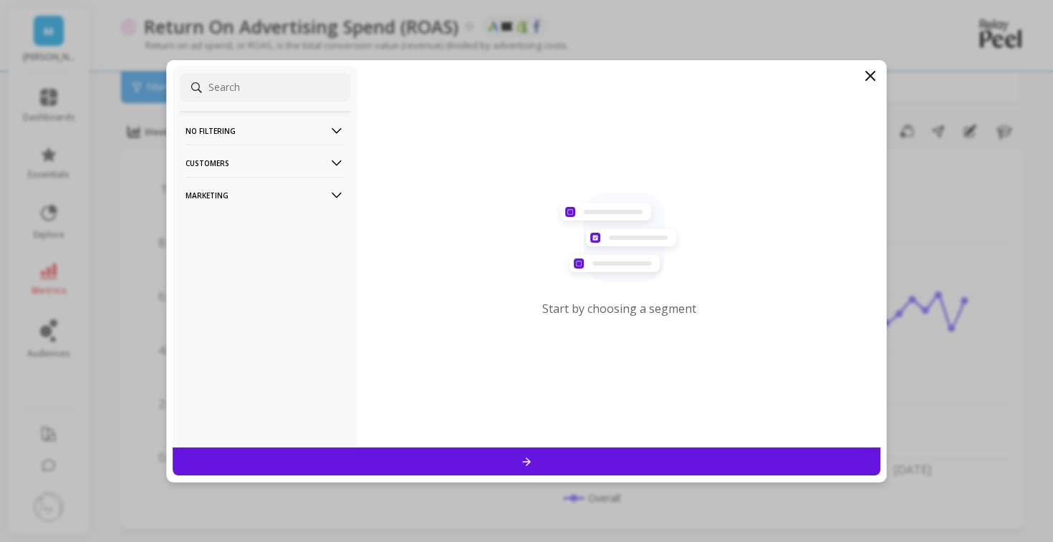
click at [237, 198] on p "Marketing" at bounding box center [264, 195] width 159 height 37
click at [233, 224] on div "Source" at bounding box center [265, 222] width 170 height 23
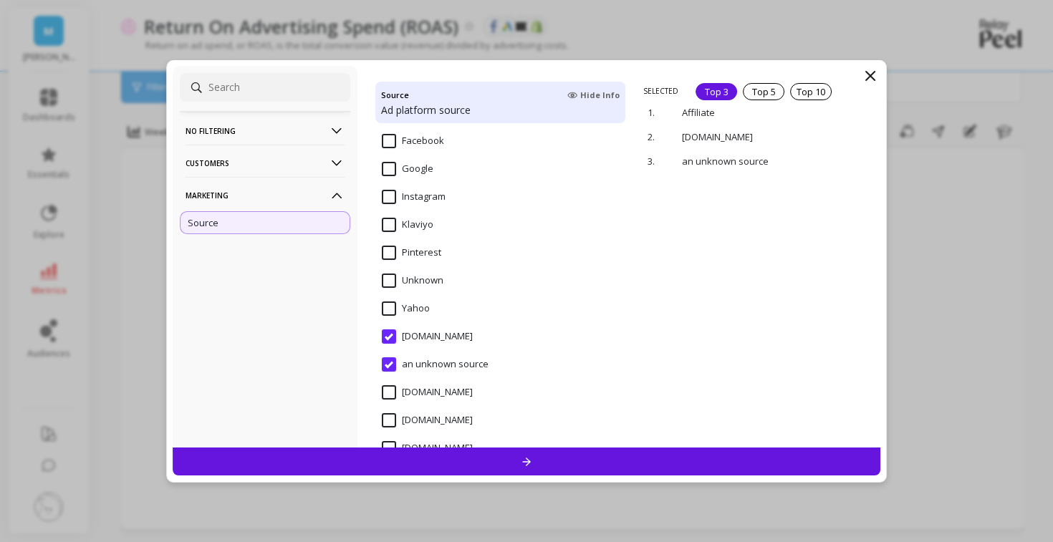
scroll to position [312, 0]
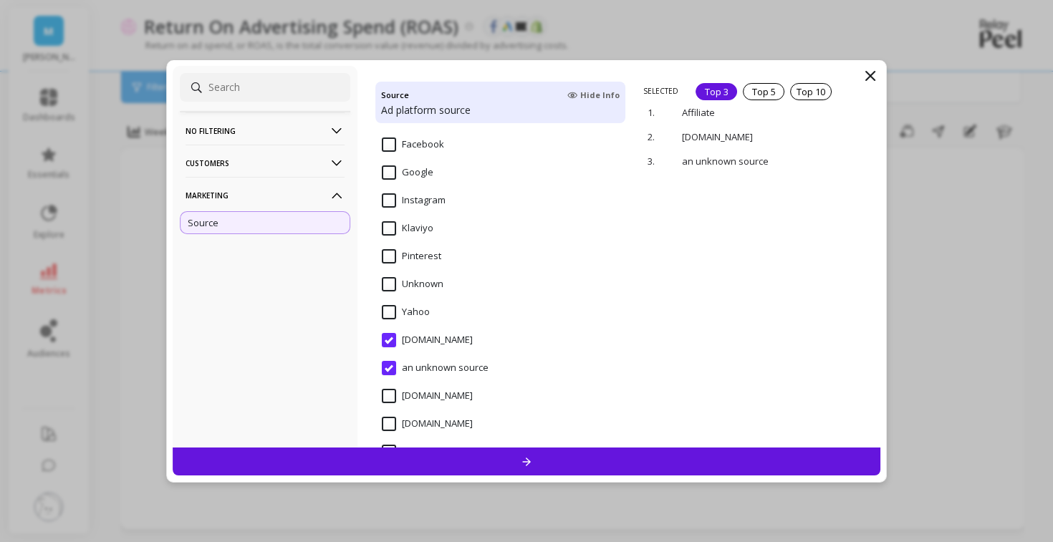
click at [392, 358] on div "an unknown source" at bounding box center [500, 376] width 250 height 43
click at [391, 341] on input "[DOMAIN_NAME]" at bounding box center [427, 340] width 91 height 14
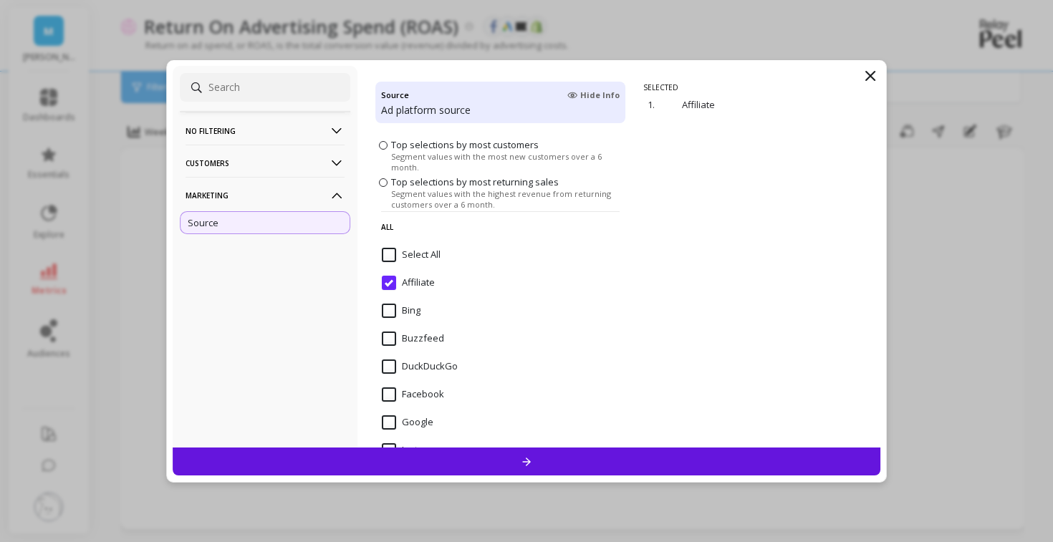
scroll to position [58, 0]
click at [386, 281] on input "Affiliate" at bounding box center [408, 287] width 53 height 14
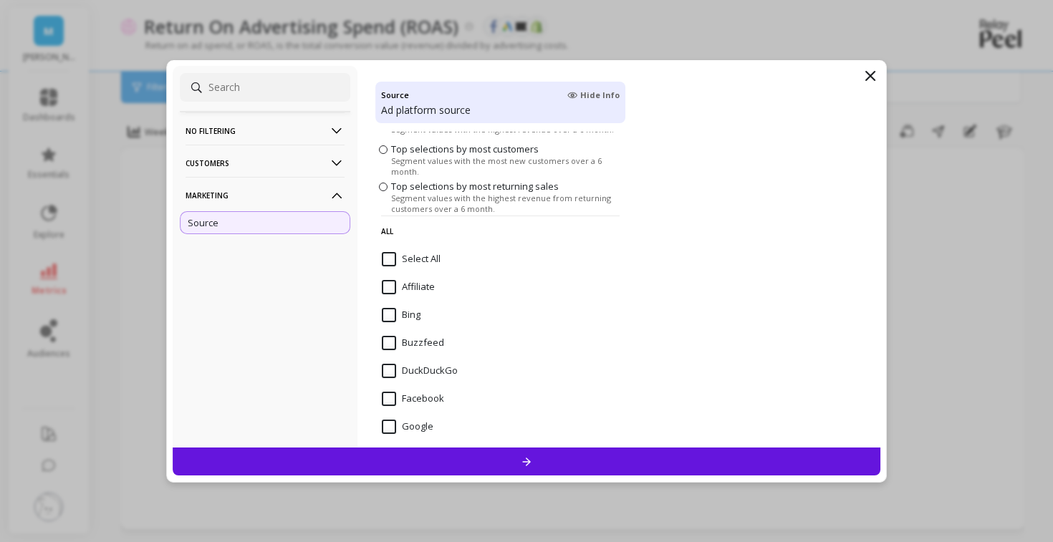
click at [387, 398] on input "Facebook" at bounding box center [413, 399] width 62 height 14
click at [387, 433] on input "Google" at bounding box center [408, 427] width 52 height 14
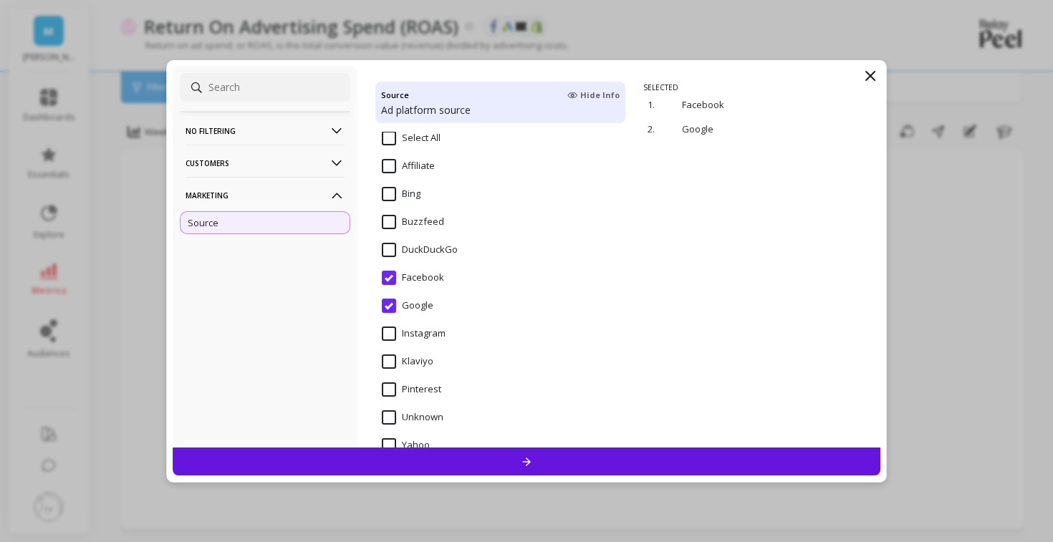
scroll to position [249, 0]
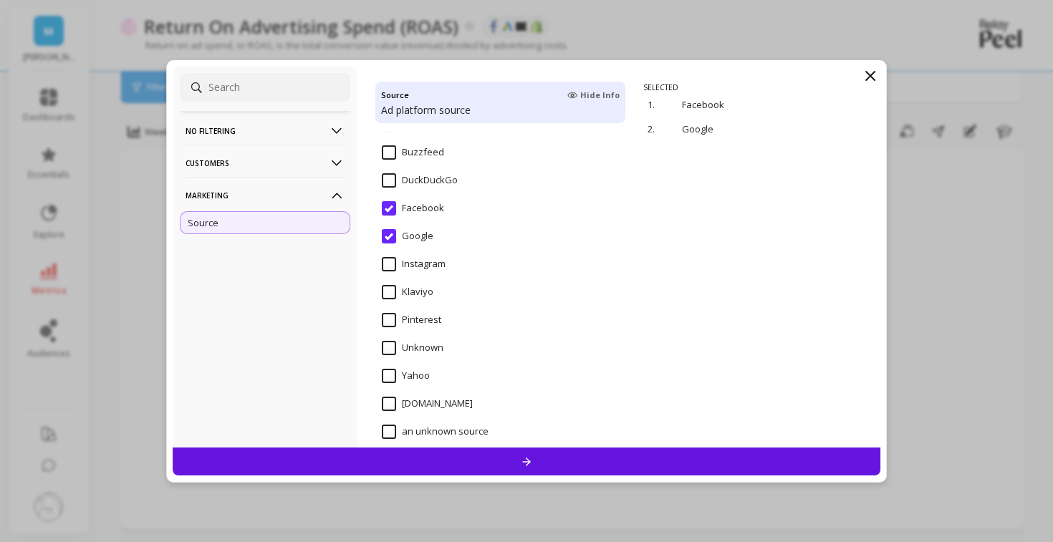
click at [395, 264] on input "Instagram" at bounding box center [414, 264] width 64 height 14
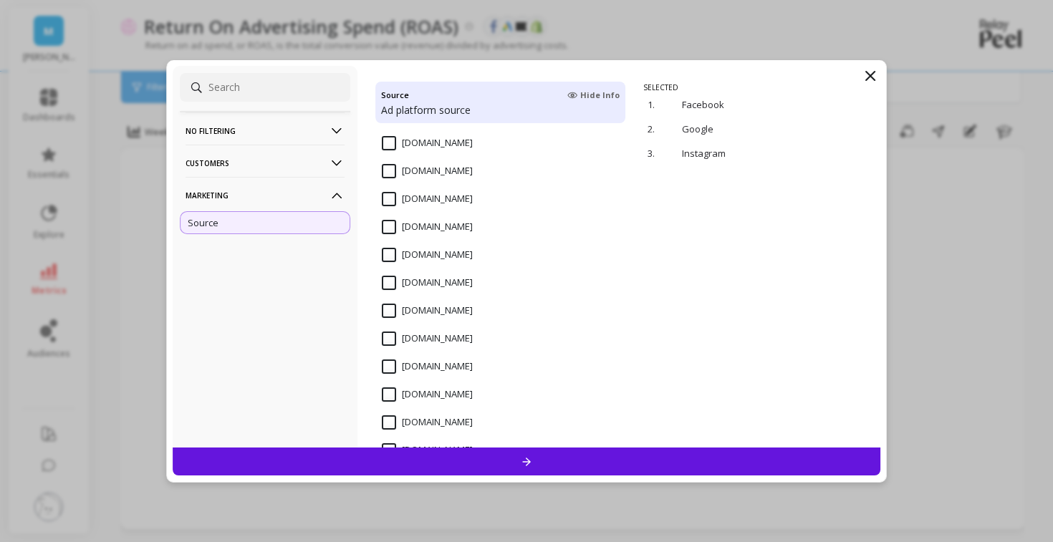
scroll to position [4107, 0]
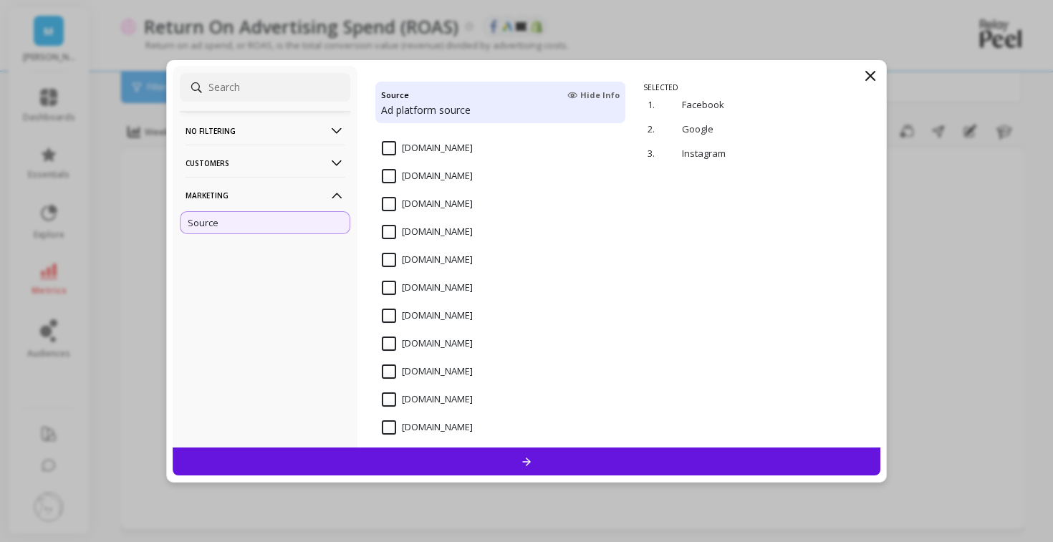
click at [455, 366] on input "[DOMAIN_NAME]" at bounding box center [427, 372] width 91 height 14
click at [524, 453] on div at bounding box center [527, 462] width 708 height 28
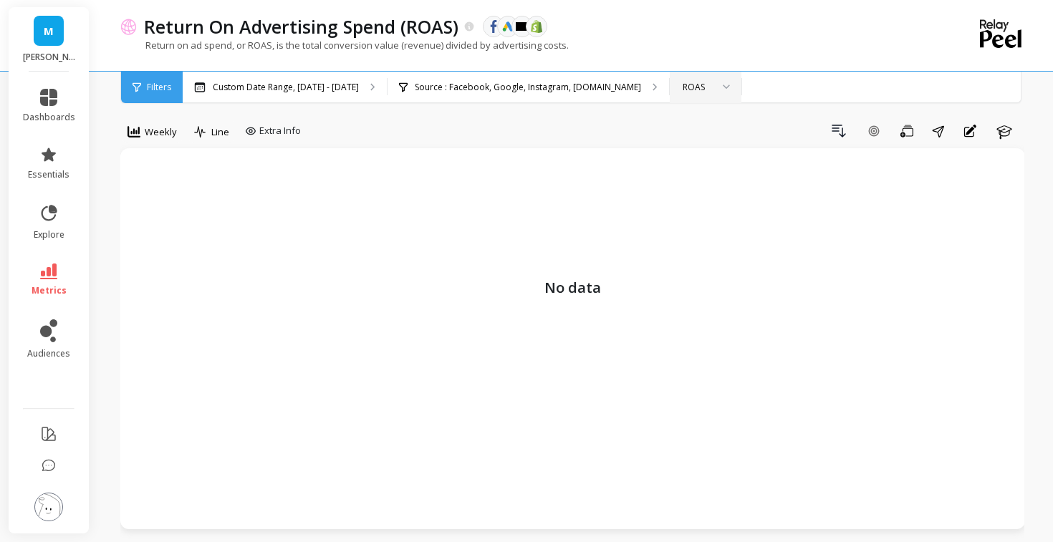
click at [711, 87] on div "ROAS" at bounding box center [697, 87] width 29 height 14
click at [648, 72] on div "Source : Facebook, Google, Instagram, [DOMAIN_NAME]" at bounding box center [527, 88] width 281 height 32
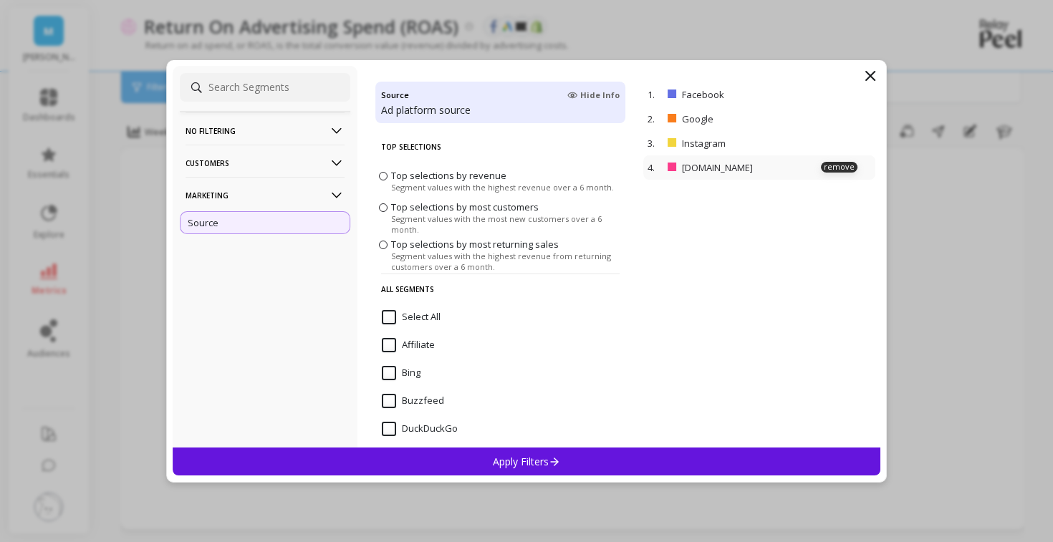
click at [745, 169] on p "[DOMAIN_NAME]" at bounding box center [747, 167] width 130 height 13
click at [842, 168] on p "remove" at bounding box center [839, 167] width 37 height 11
click at [566, 459] on div "Apply Filters" at bounding box center [527, 462] width 708 height 28
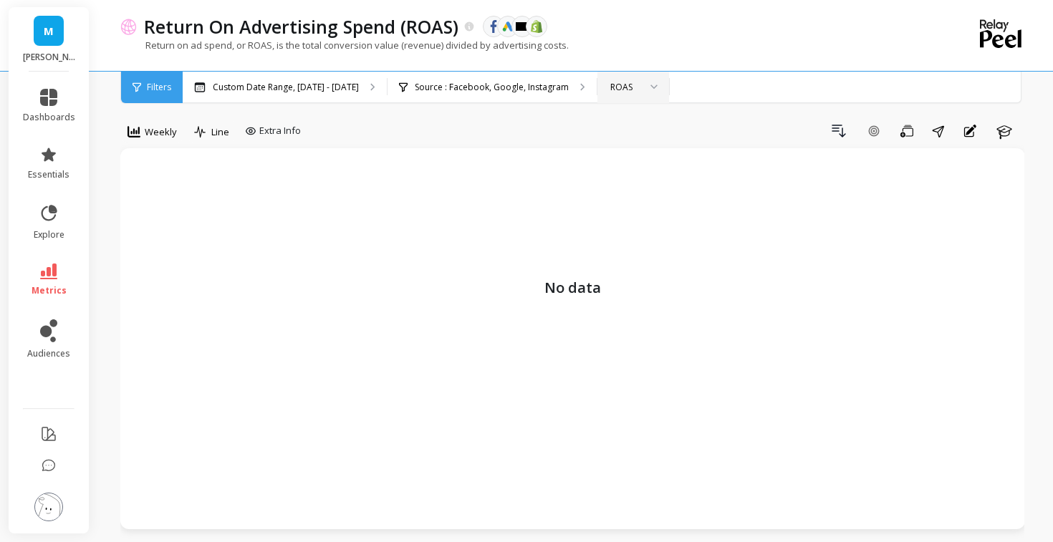
click at [639, 89] on div "ROAS" at bounding box center [624, 87] width 29 height 14
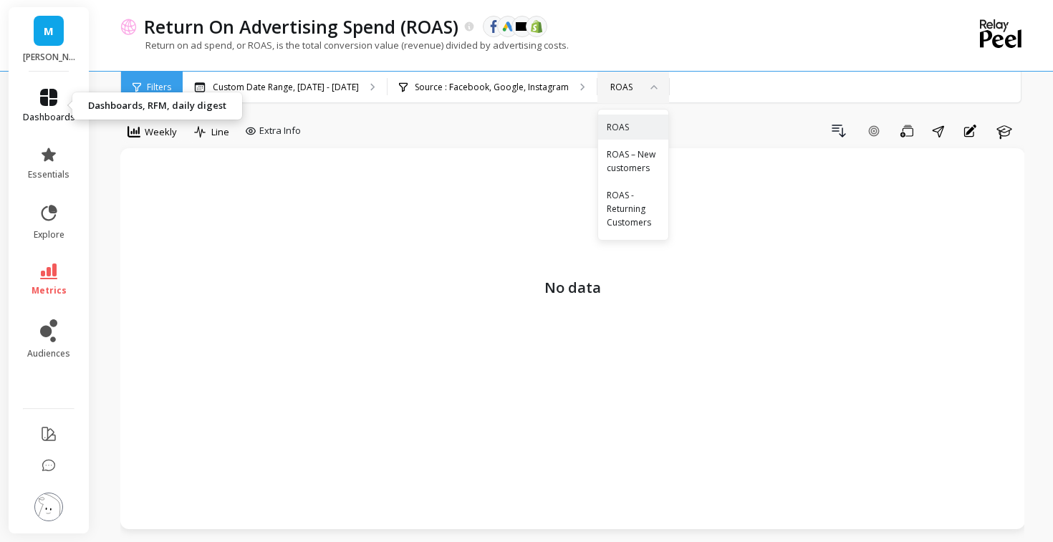
click at [46, 113] on span "dashboards" at bounding box center [49, 117] width 52 height 11
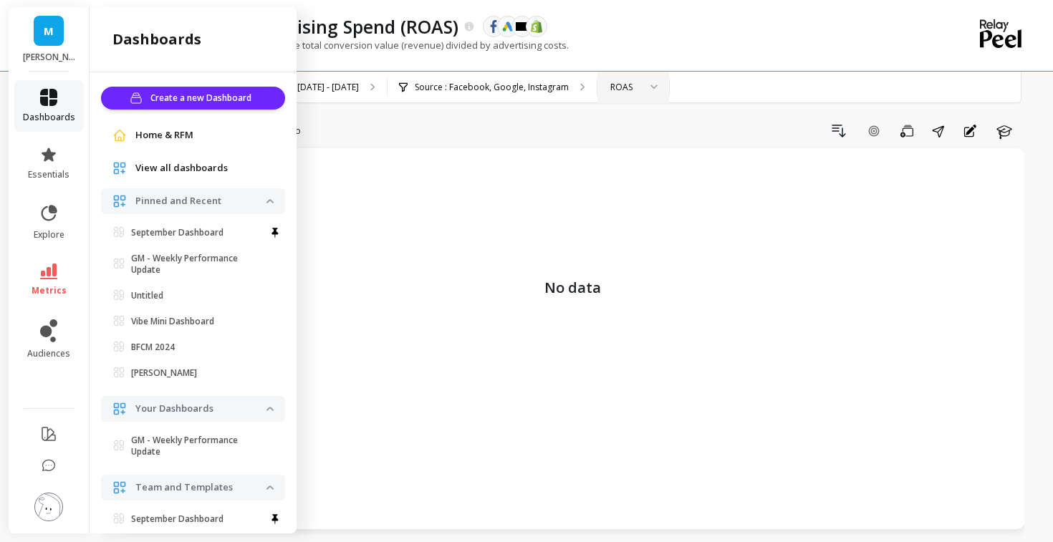
scroll to position [150, 0]
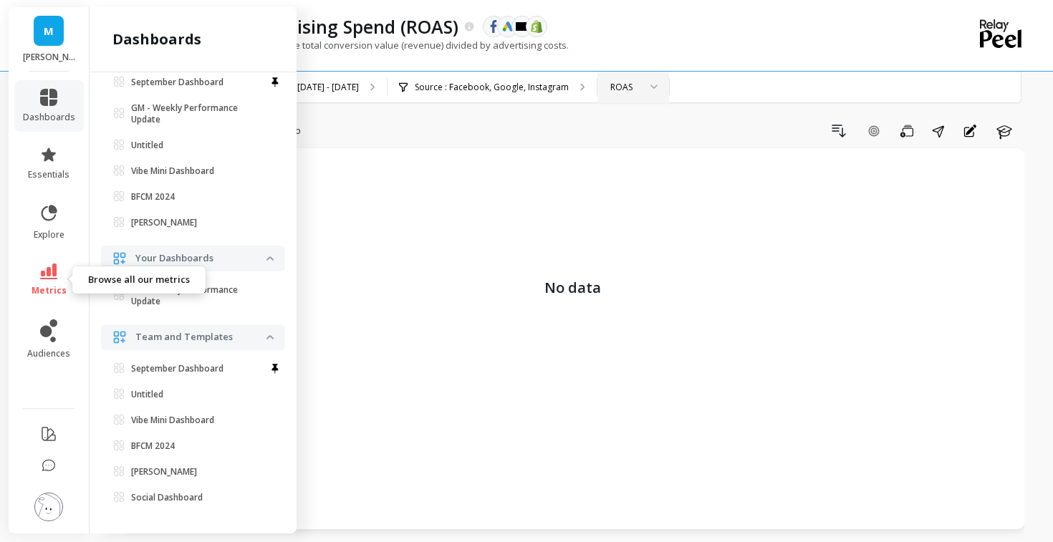
click at [33, 269] on link "metrics" at bounding box center [49, 280] width 52 height 33
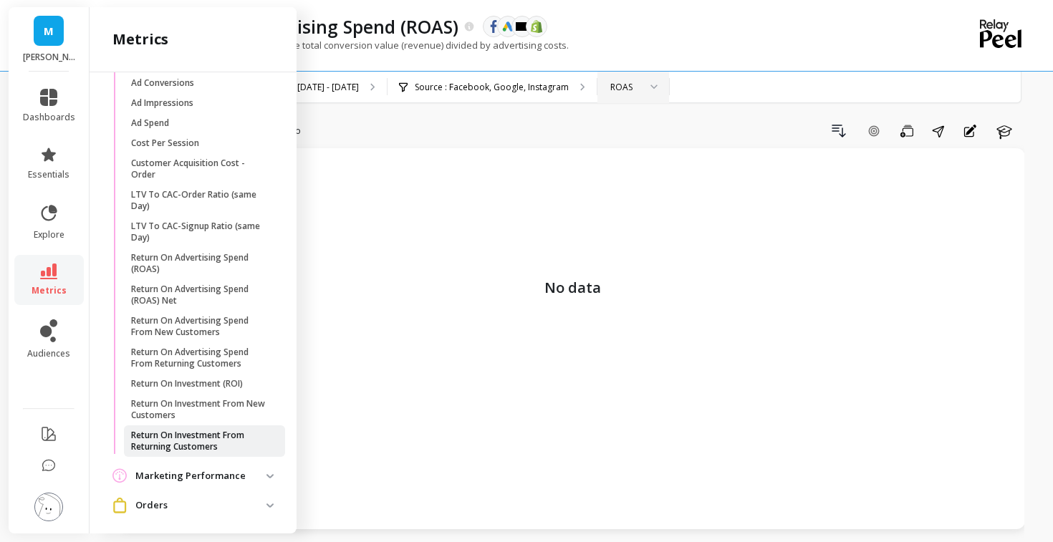
scroll to position [660, 0]
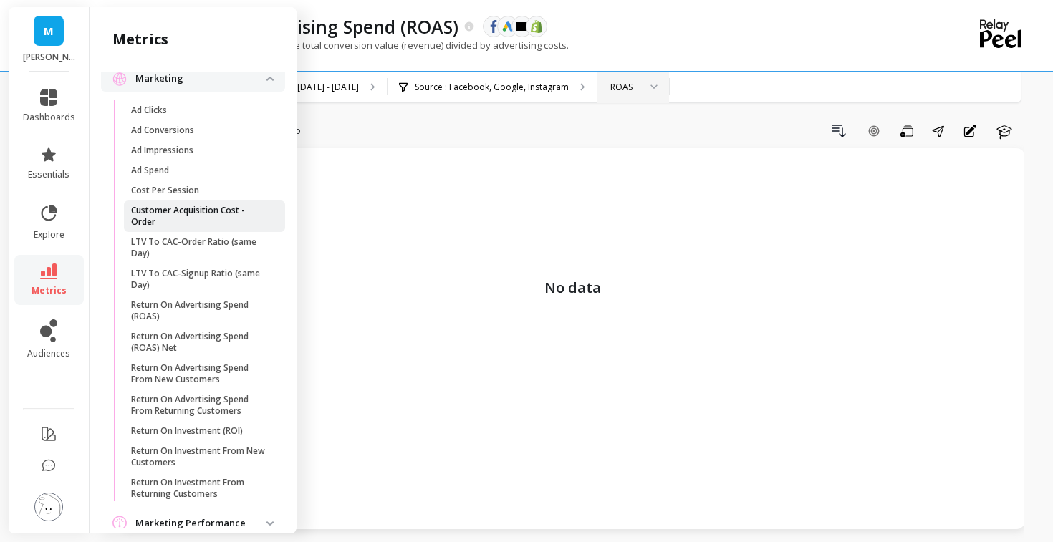
click at [181, 228] on link "Customer Acquisition Cost - Order" at bounding box center [204, 217] width 161 height 32
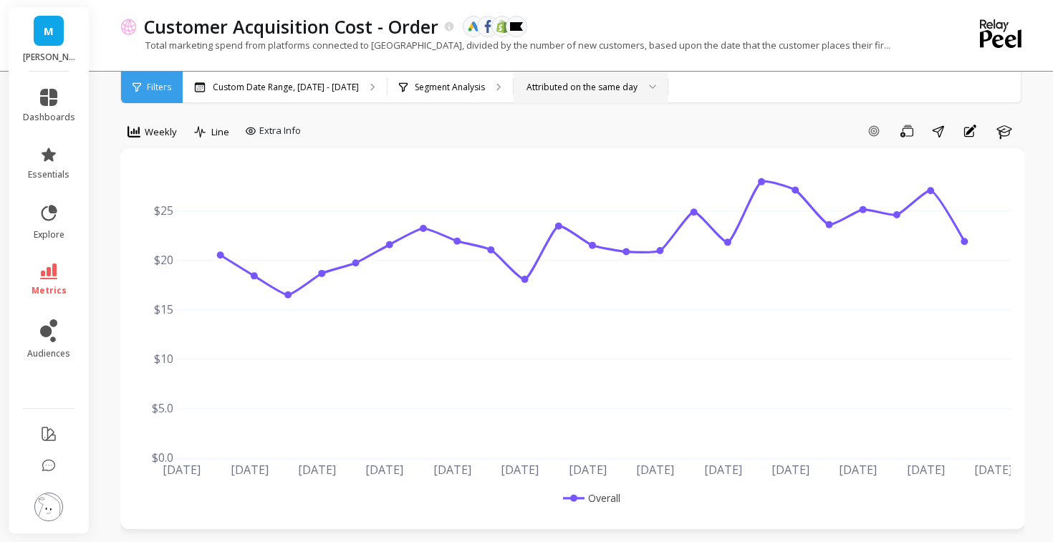
click at [525, 91] on div "Attributed on the same day" at bounding box center [582, 87] width 114 height 14
click at [459, 87] on p "Segment Analysis" at bounding box center [450, 87] width 70 height 11
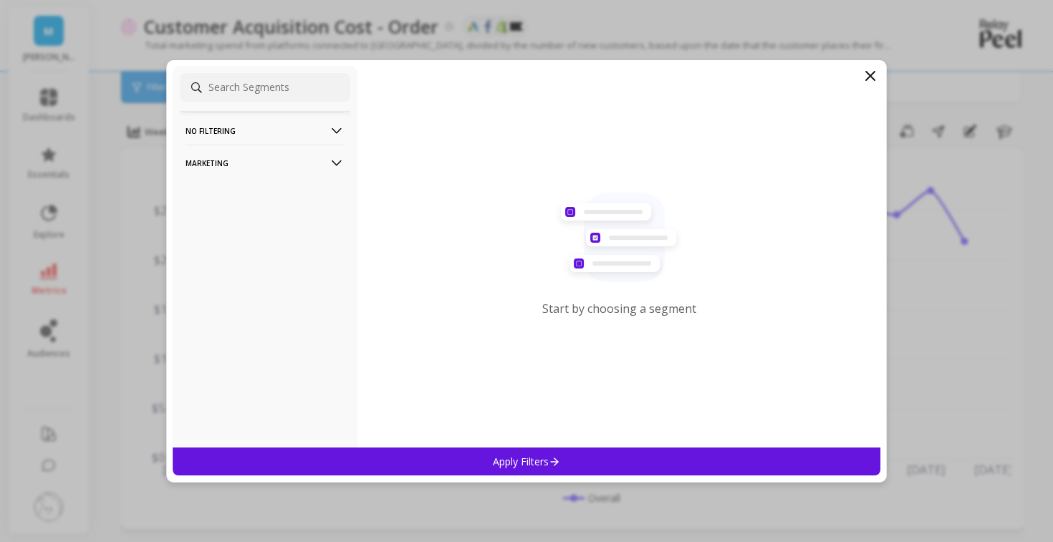
click at [284, 130] on p "No filtering" at bounding box center [264, 130] width 159 height 37
click at [287, 201] on p "Marketing" at bounding box center [264, 201] width 159 height 37
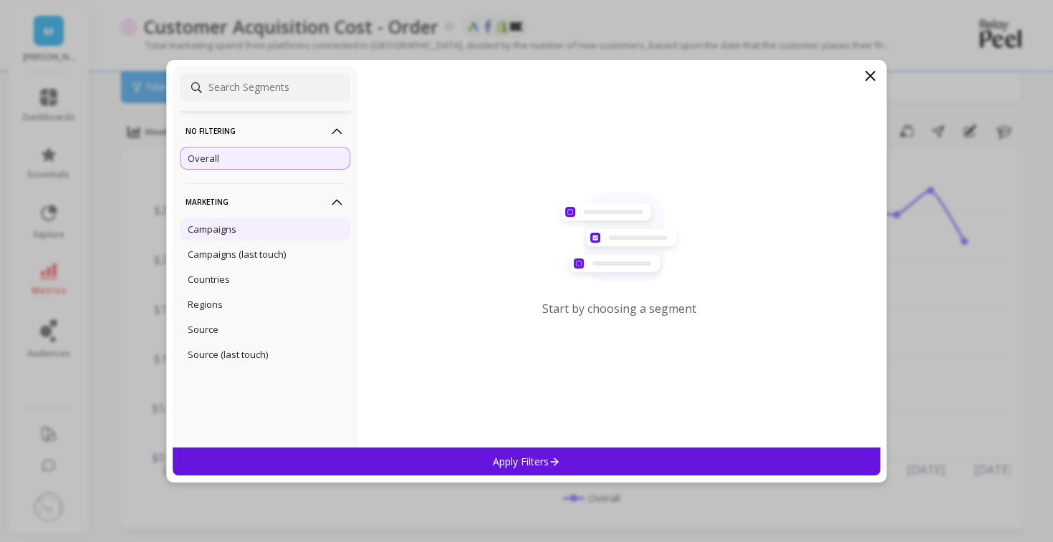
click at [264, 225] on div "Campaigns" at bounding box center [265, 229] width 170 height 23
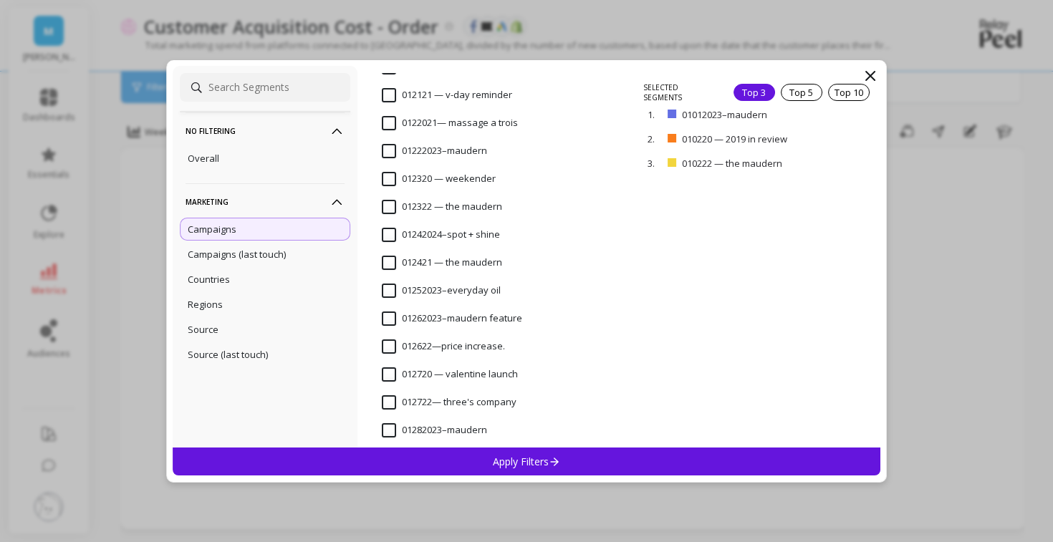
scroll to position [1099, 0]
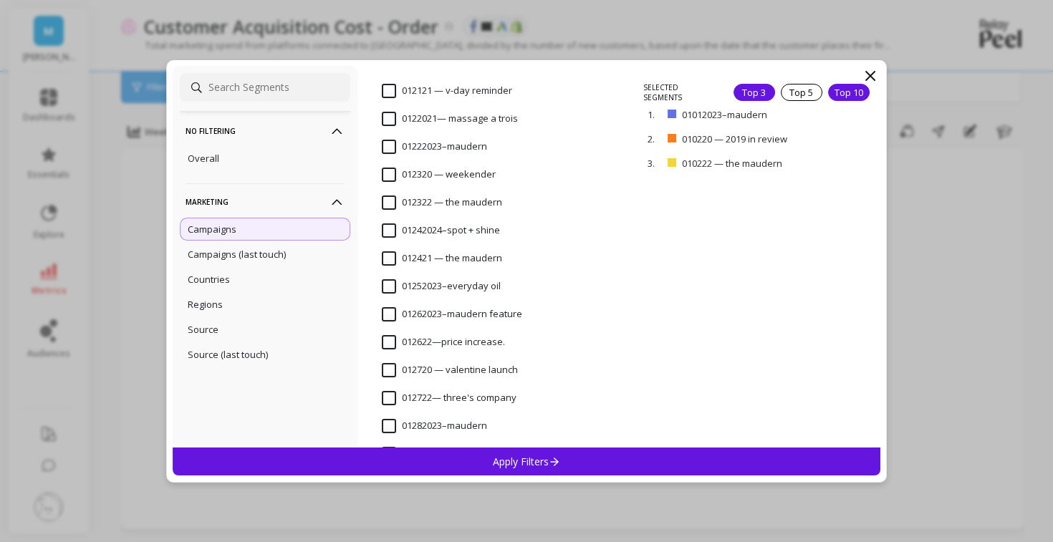
click at [854, 94] on div "Top 10" at bounding box center [849, 92] width 42 height 17
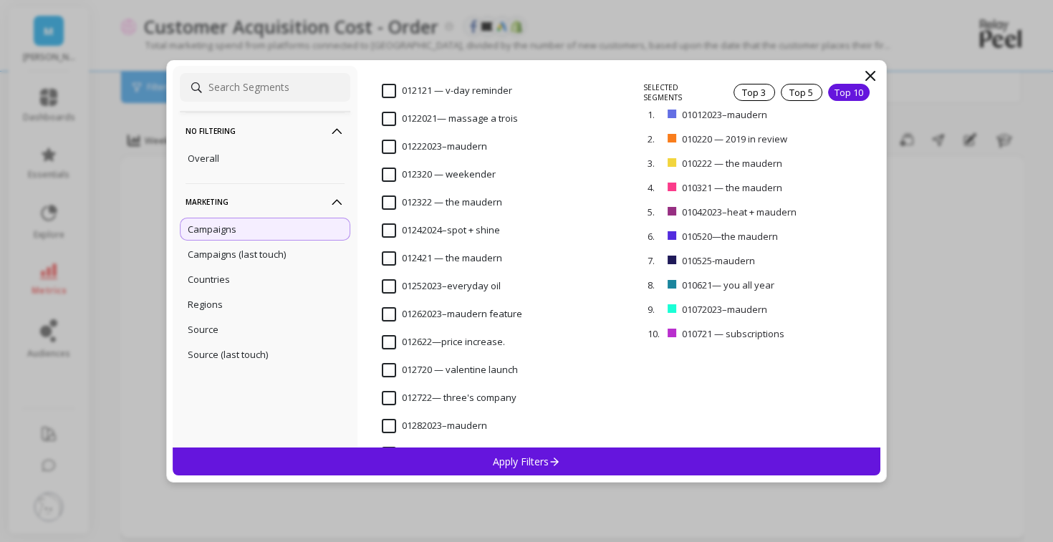
click at [960, 320] on div "No filtering Overall Marketing Campaigns Campaigns (last touch) Countries Regio…" at bounding box center [526, 271] width 1053 height 542
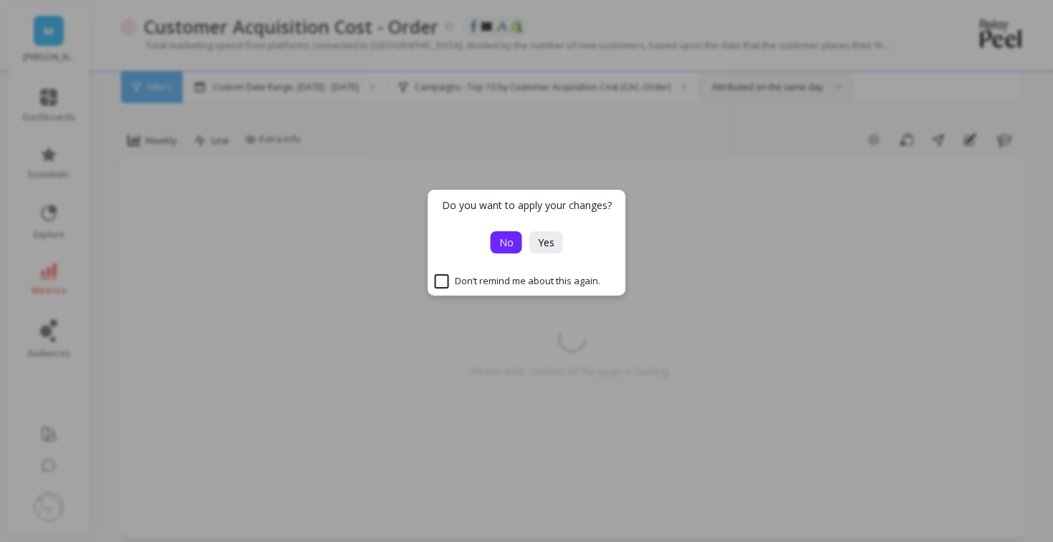
click at [498, 241] on button "No" at bounding box center [507, 242] width 32 height 22
